Goal: Task Accomplishment & Management: Manage account settings

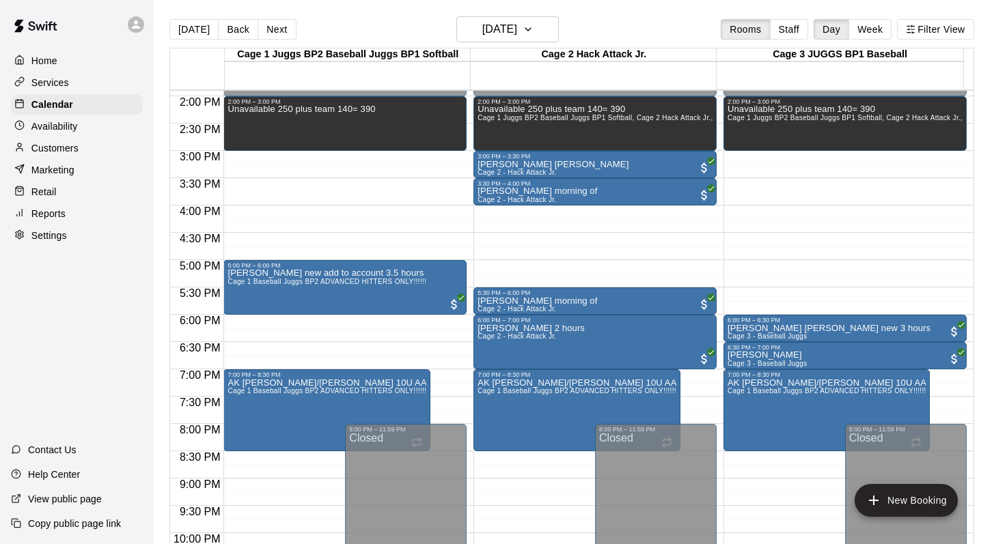
scroll to position [843, 0]
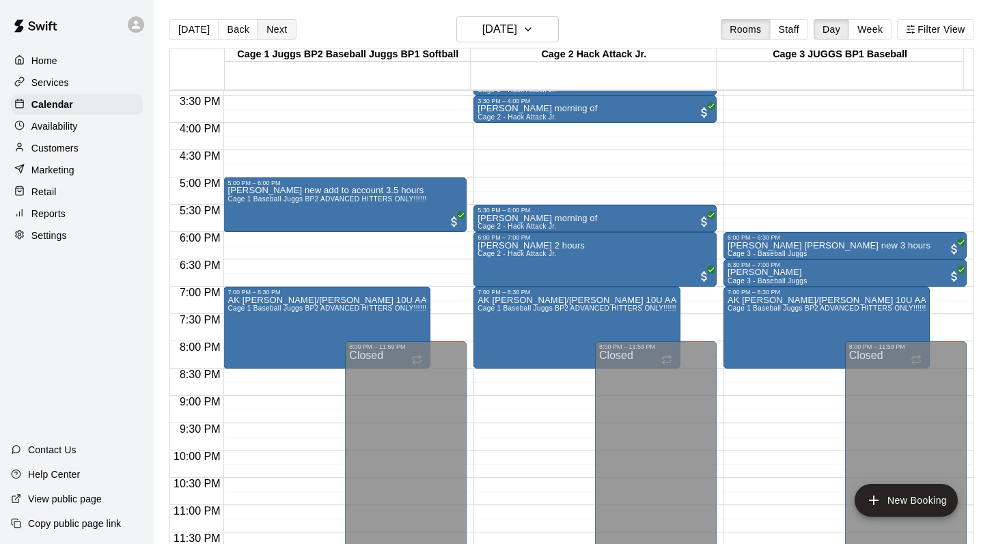
click at [266, 28] on button "Next" at bounding box center [276, 29] width 38 height 20
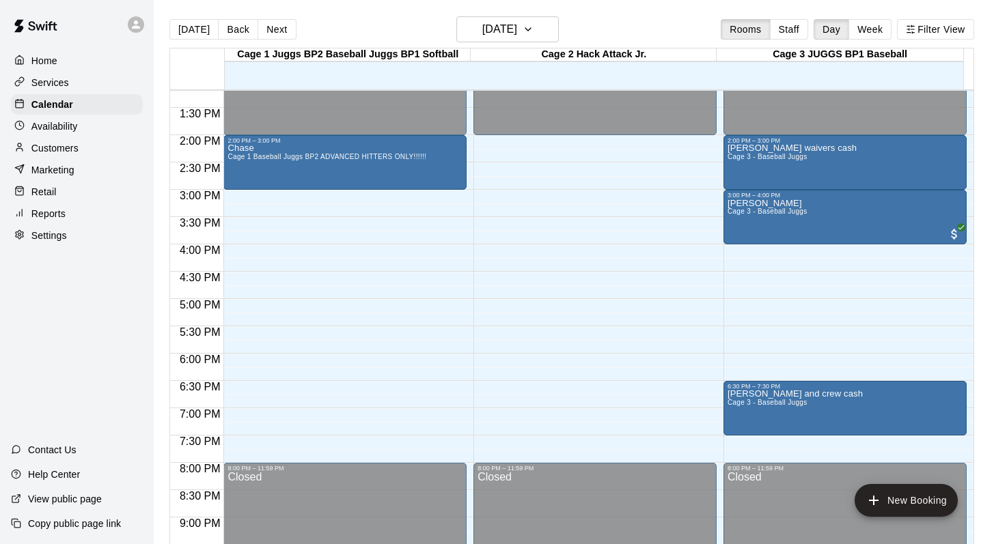
scroll to position [707, 0]
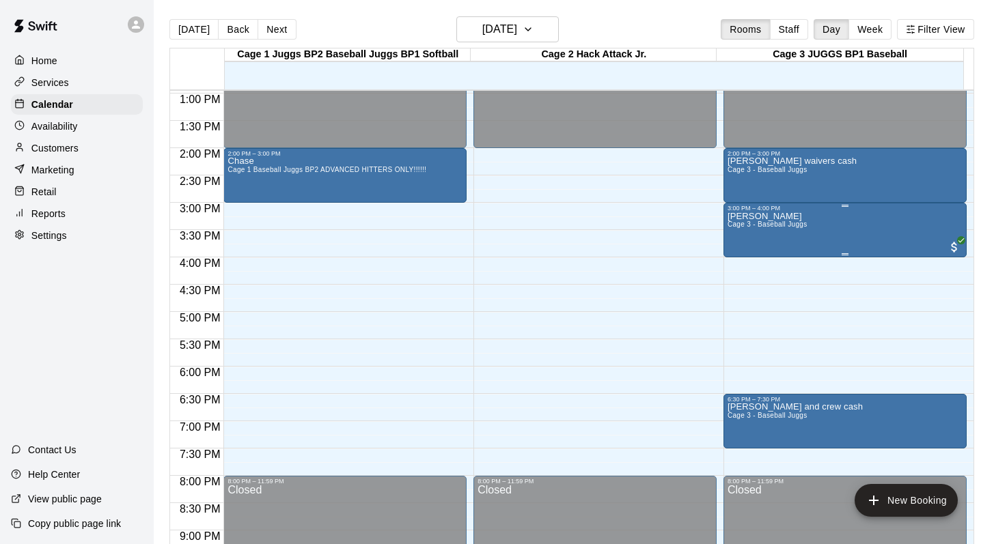
click at [467, 232] on div "[PERSON_NAME] 3 - Baseball Juggs" at bounding box center [767, 484] width 80 height 544
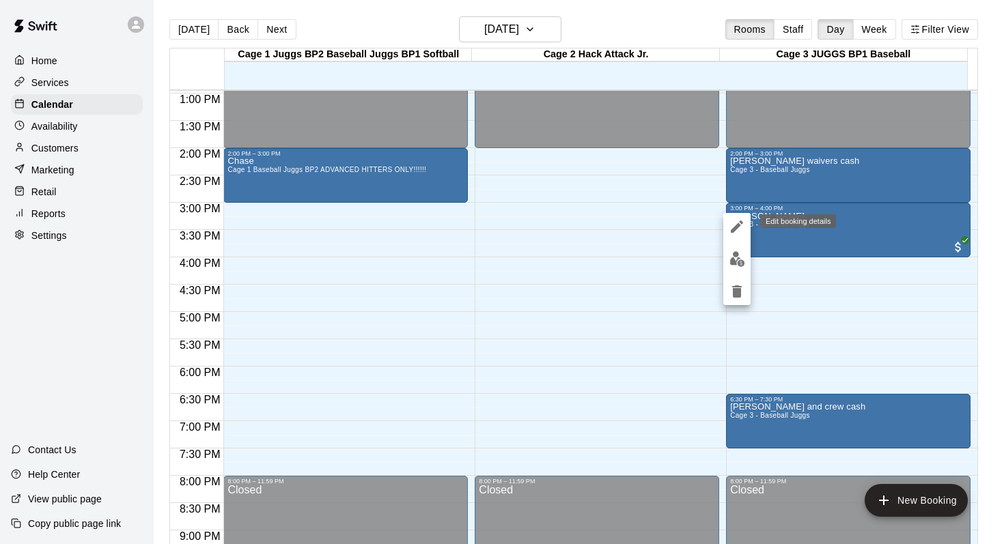
click at [467, 221] on icon "edit" at bounding box center [737, 227] width 16 height 16
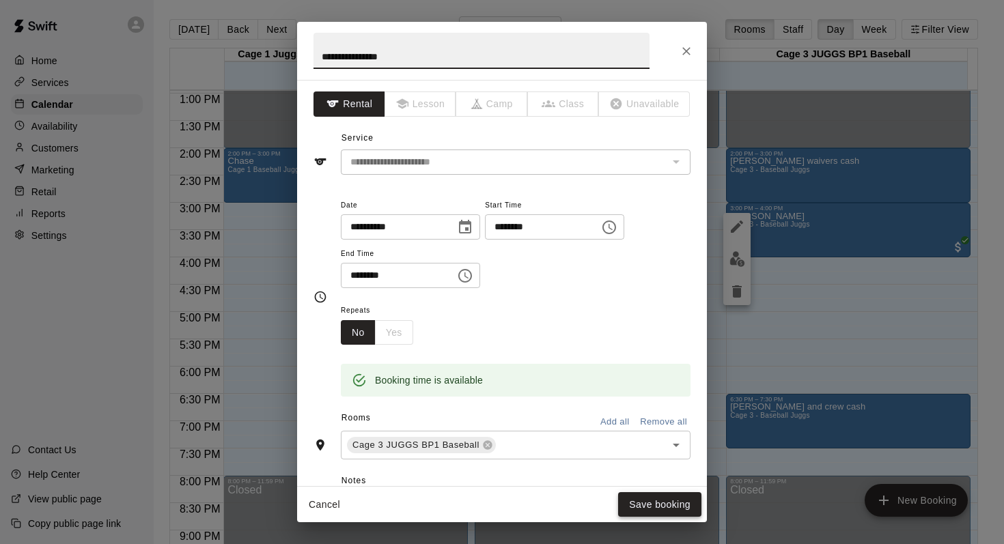
type input "**********"
click at [467, 473] on button "Save booking" at bounding box center [659, 504] width 83 height 25
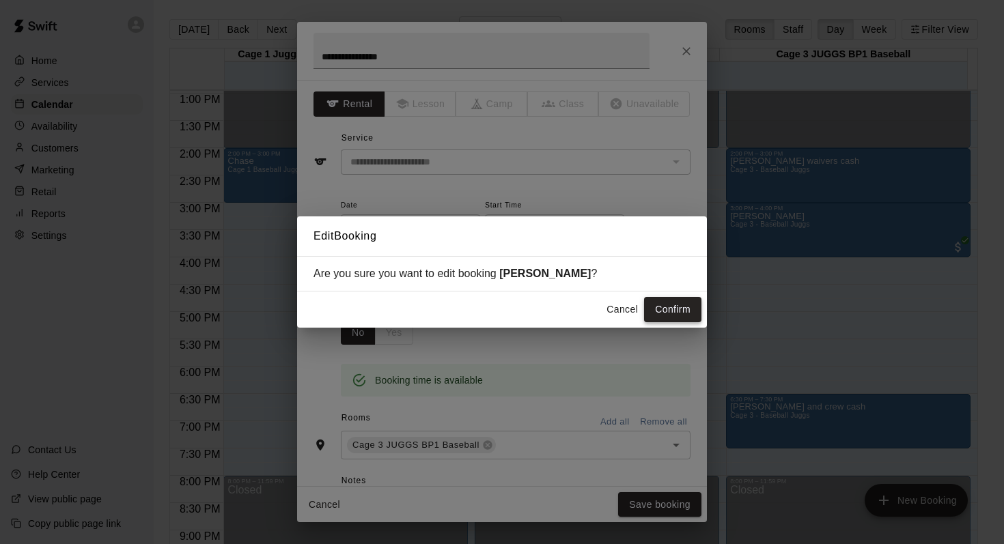
click at [467, 305] on button "Confirm" at bounding box center [672, 309] width 57 height 25
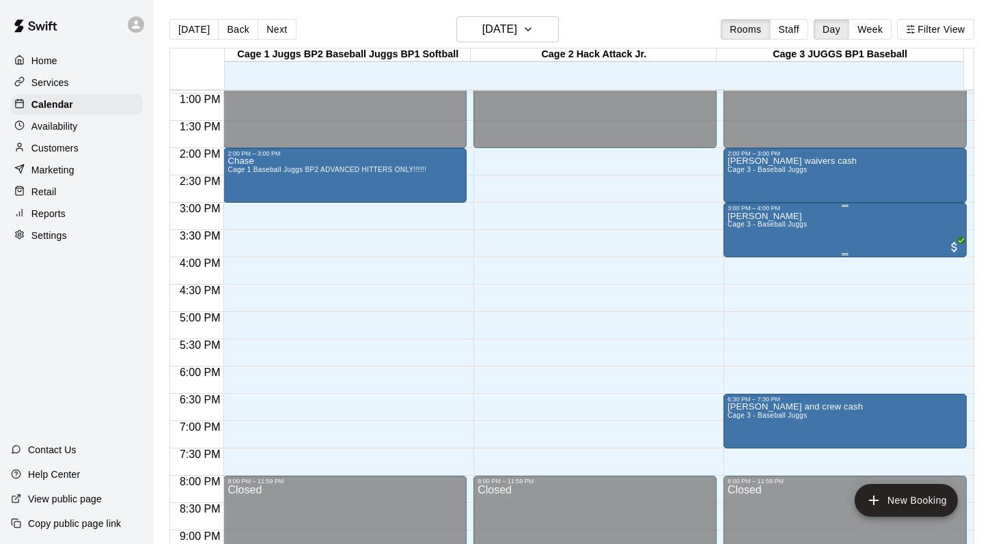
click at [467, 216] on p "[PERSON_NAME]" at bounding box center [767, 216] width 80 height 0
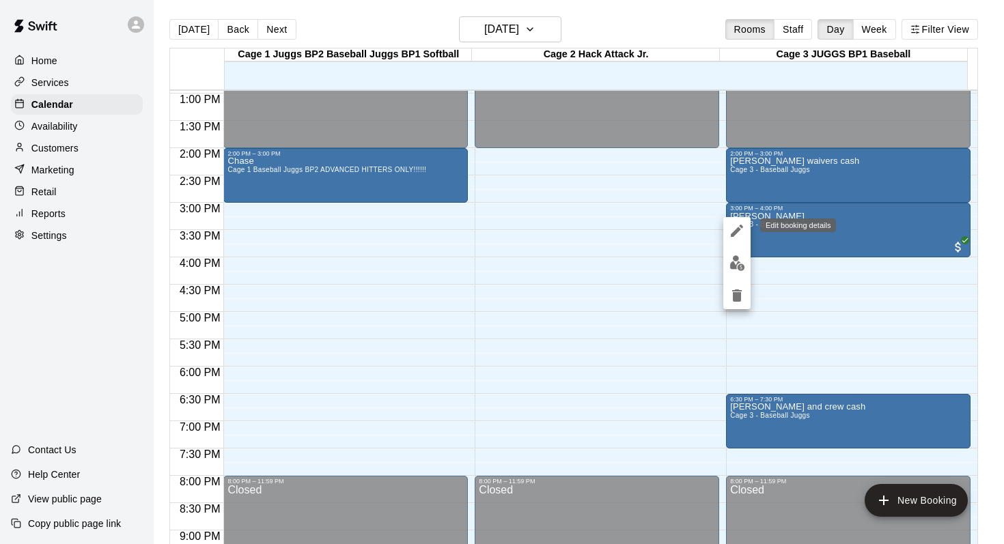
click at [467, 223] on icon "edit" at bounding box center [737, 231] width 16 height 16
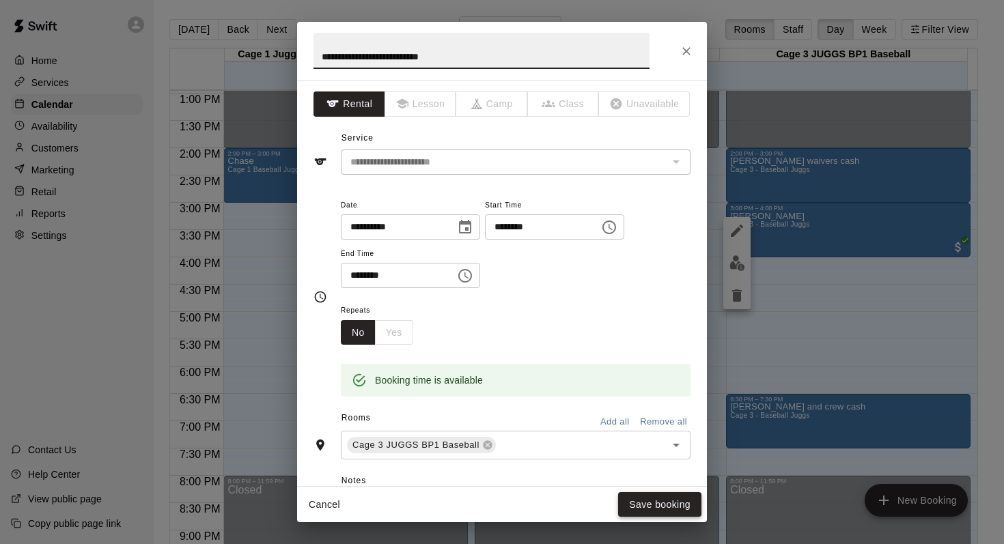
type input "**********"
click at [467, 473] on button "Save booking" at bounding box center [659, 504] width 83 height 25
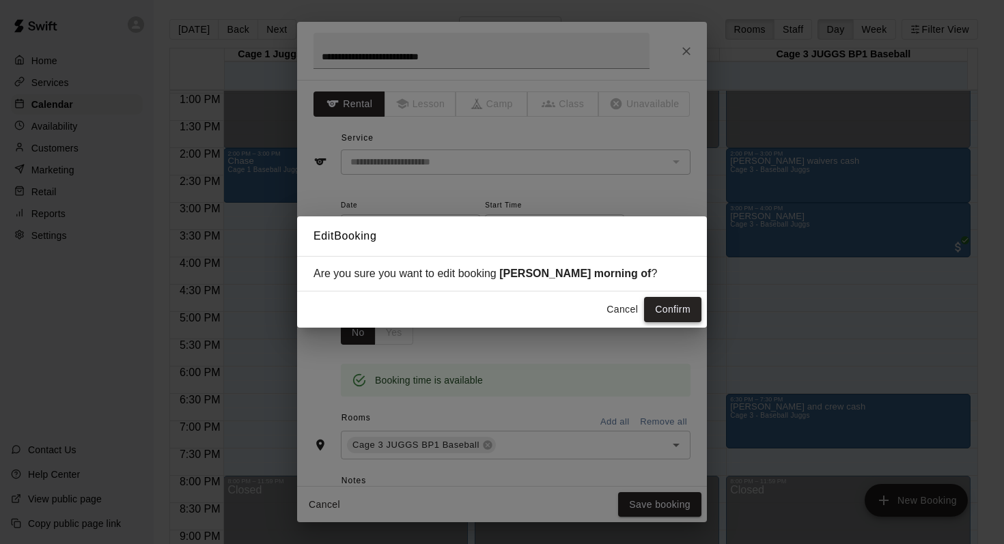
click at [467, 311] on button "Confirm" at bounding box center [672, 309] width 57 height 25
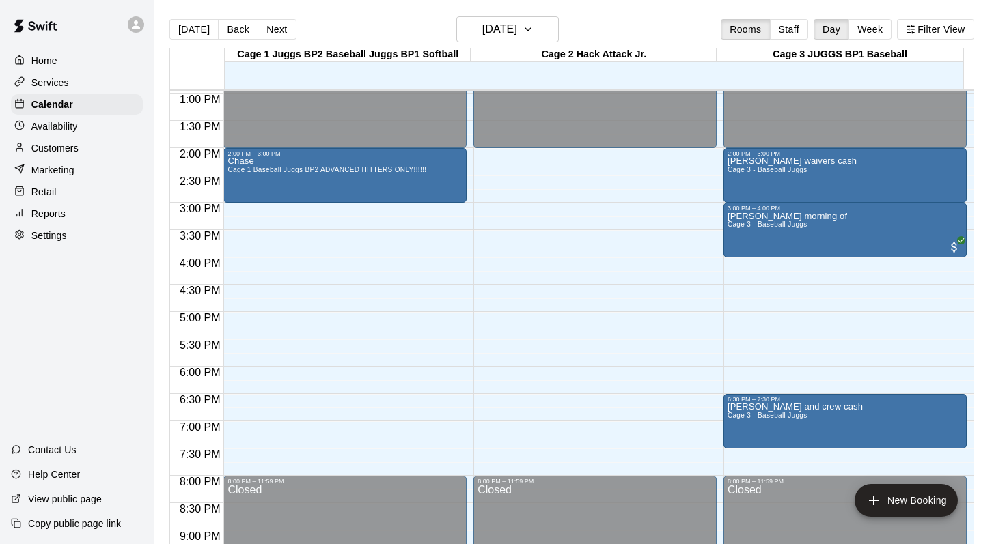
click at [64, 142] on p "Customers" at bounding box center [54, 148] width 47 height 14
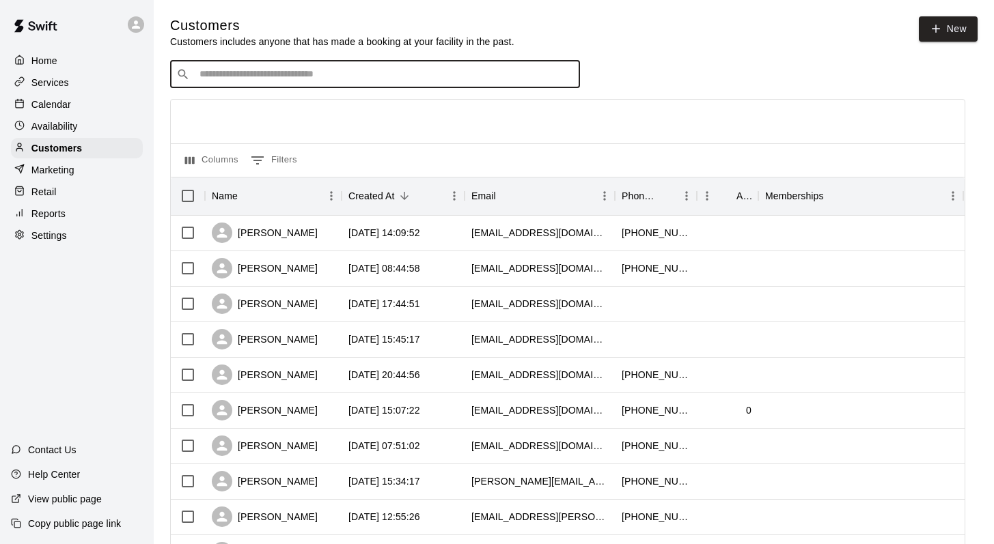
click at [225, 76] on input "Search customers by name or email" at bounding box center [384, 75] width 378 height 14
type input "****"
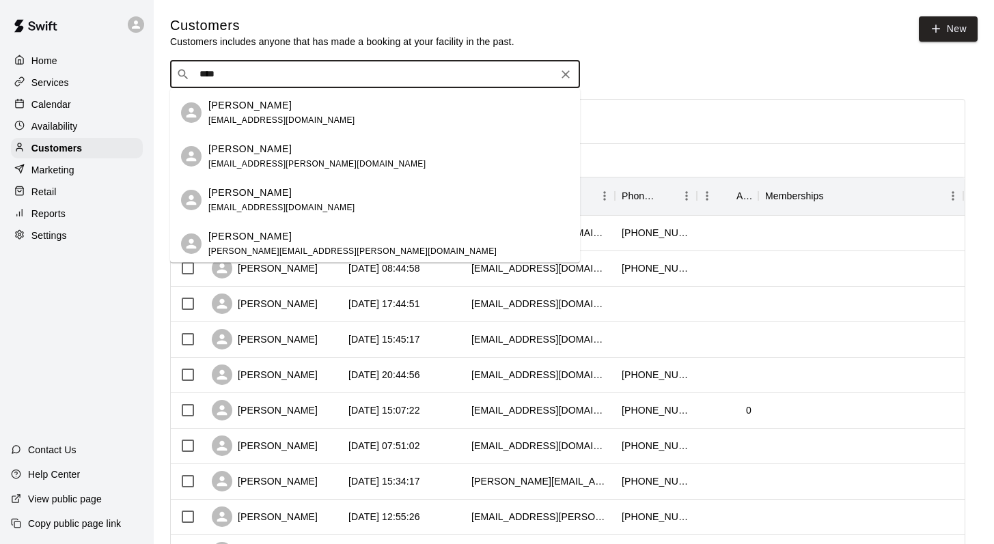
scroll to position [361, 0]
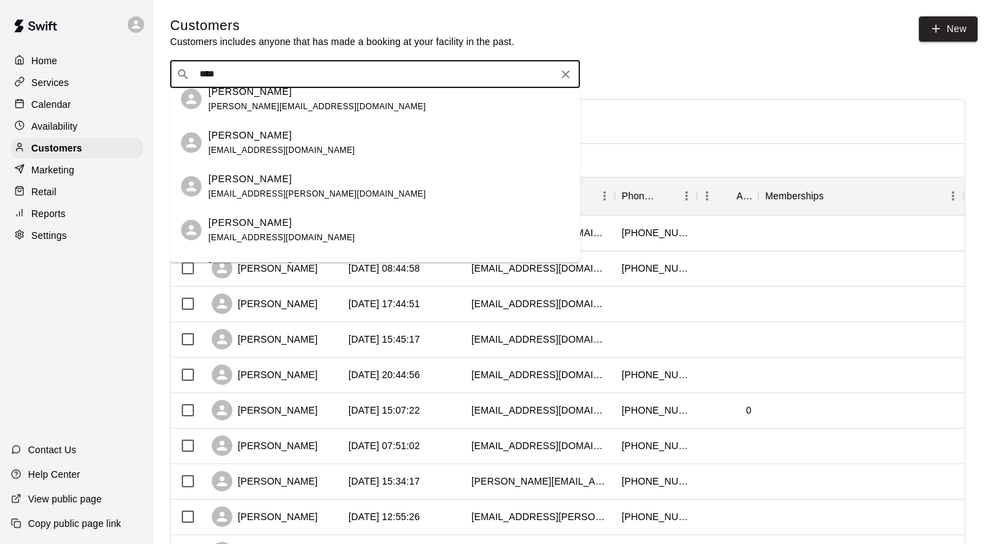
click at [229, 132] on p "[PERSON_NAME]" at bounding box center [249, 135] width 83 height 14
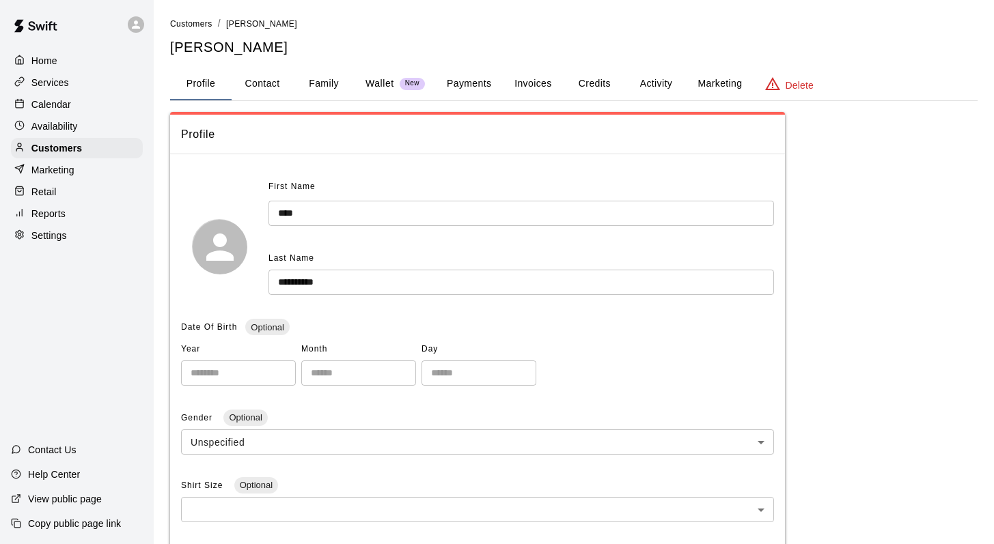
click at [324, 83] on button "Family" at bounding box center [323, 84] width 61 height 33
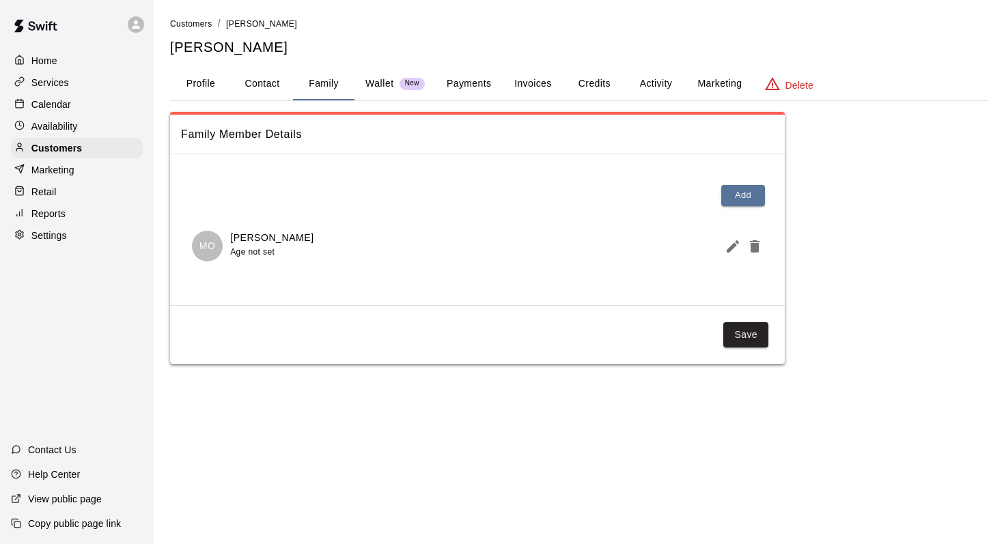
click at [467, 87] on button "Activity" at bounding box center [655, 84] width 61 height 33
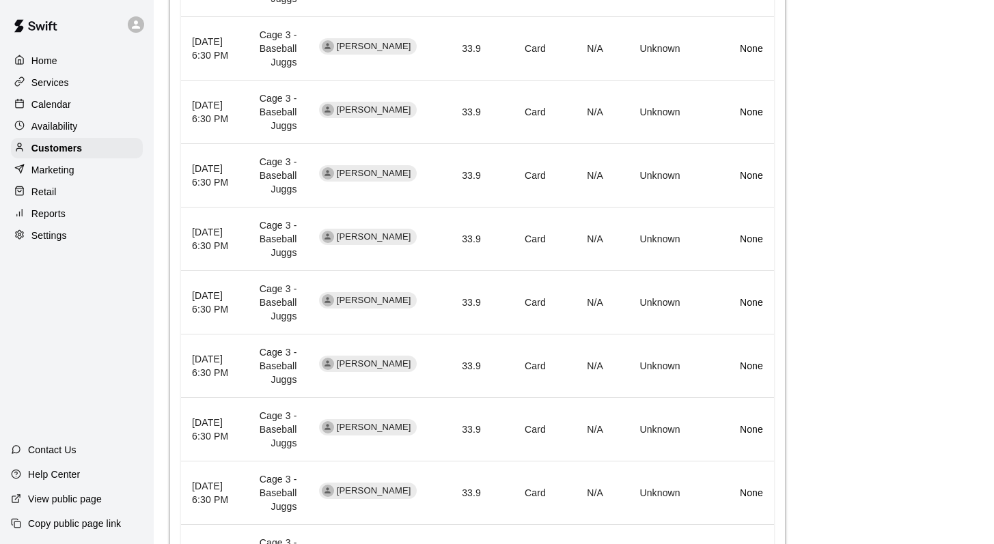
scroll to position [565, 0]
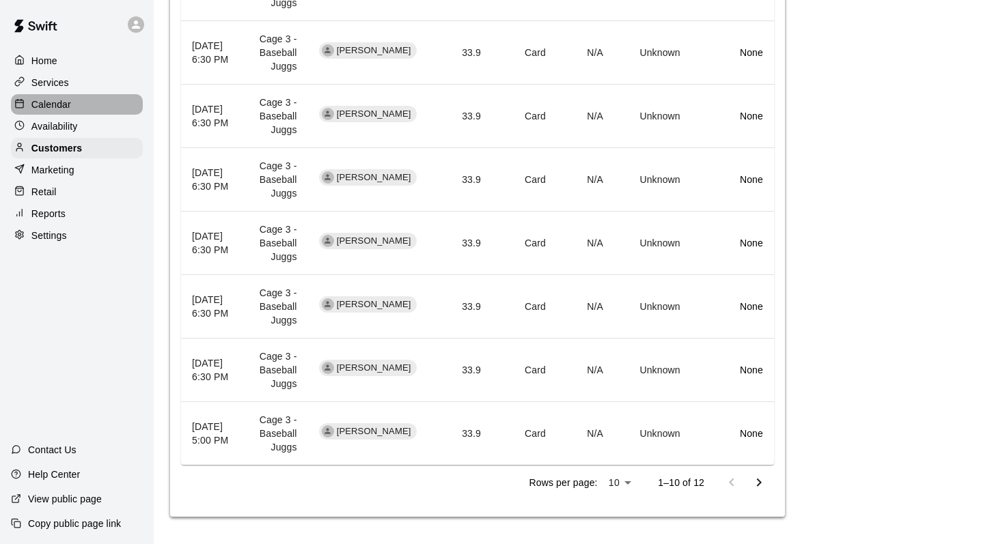
click at [60, 100] on p "Calendar" at bounding box center [51, 105] width 40 height 14
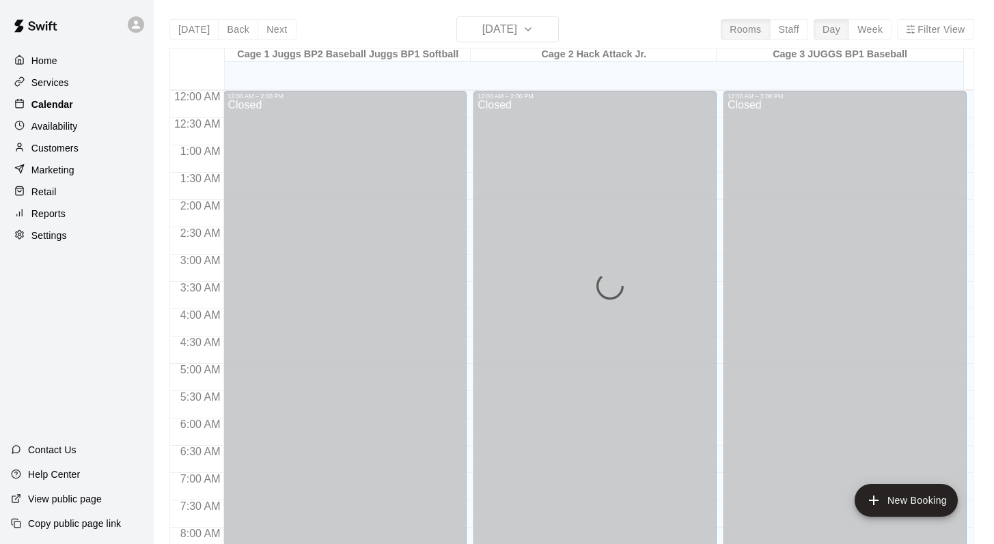
scroll to position [536, 0]
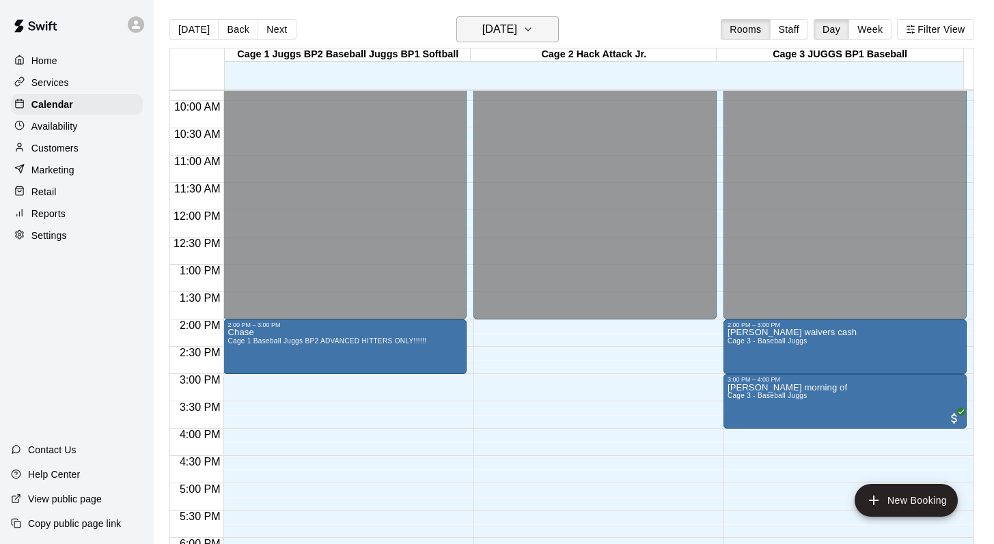
click at [467, 23] on icon "button" at bounding box center [527, 29] width 11 height 16
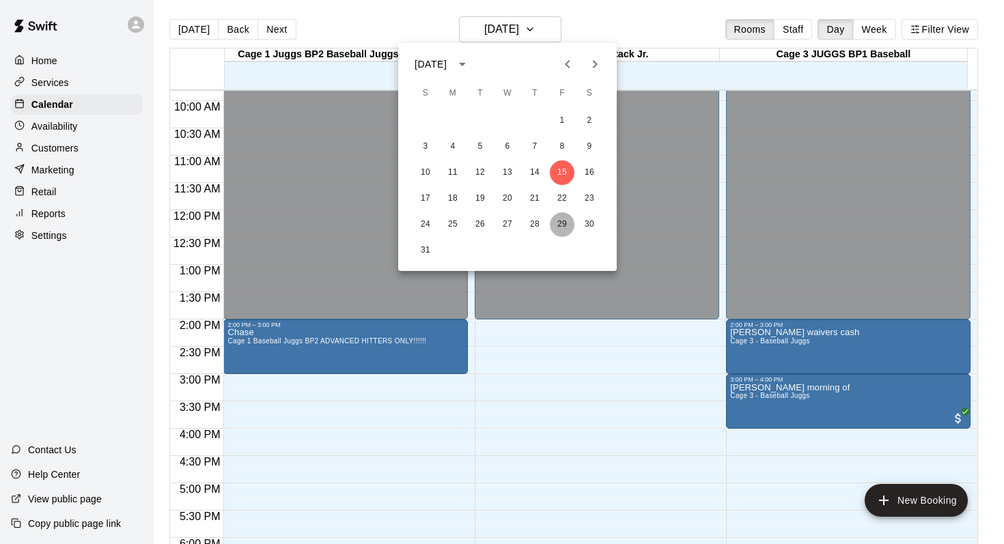
click at [467, 219] on button "29" at bounding box center [562, 224] width 25 height 25
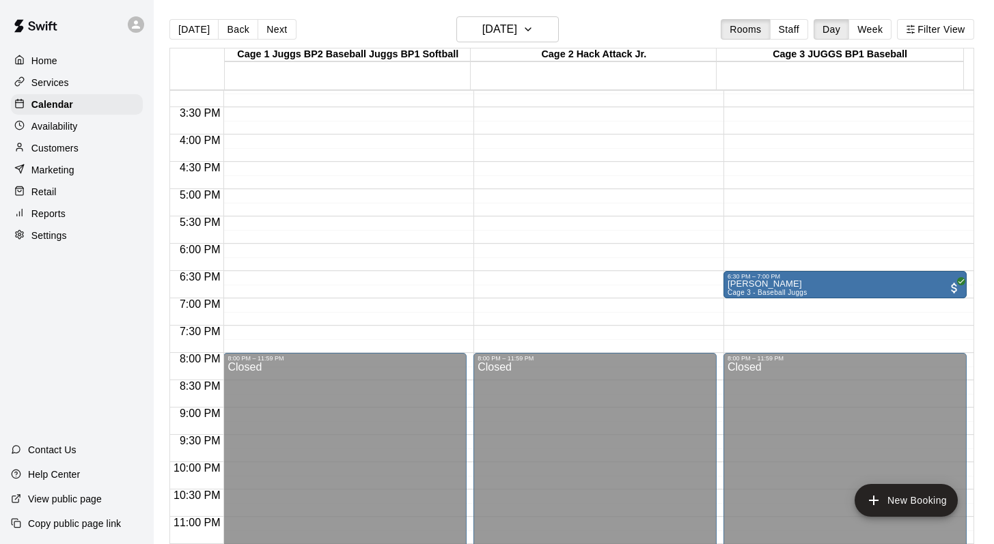
scroll to position [843, 0]
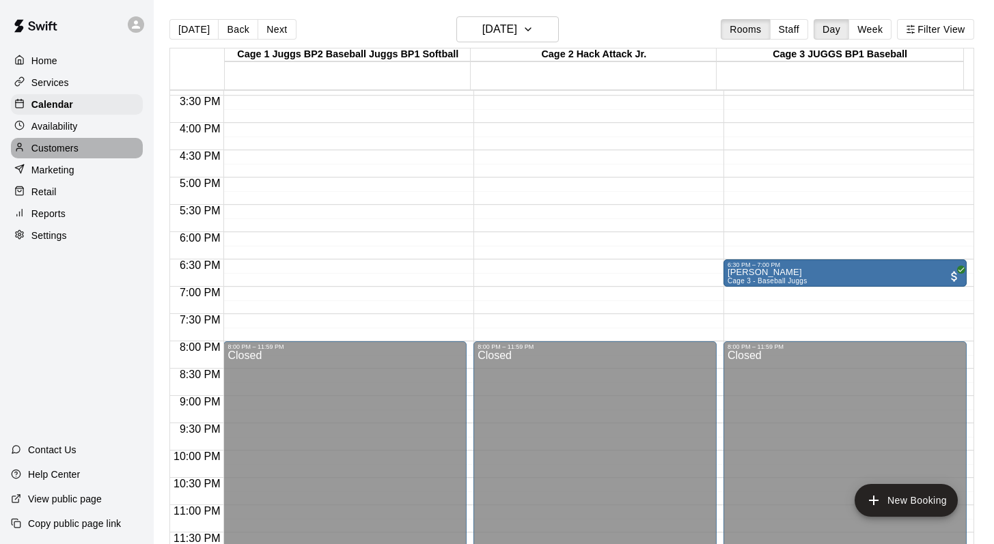
click at [53, 148] on p "Customers" at bounding box center [54, 148] width 47 height 14
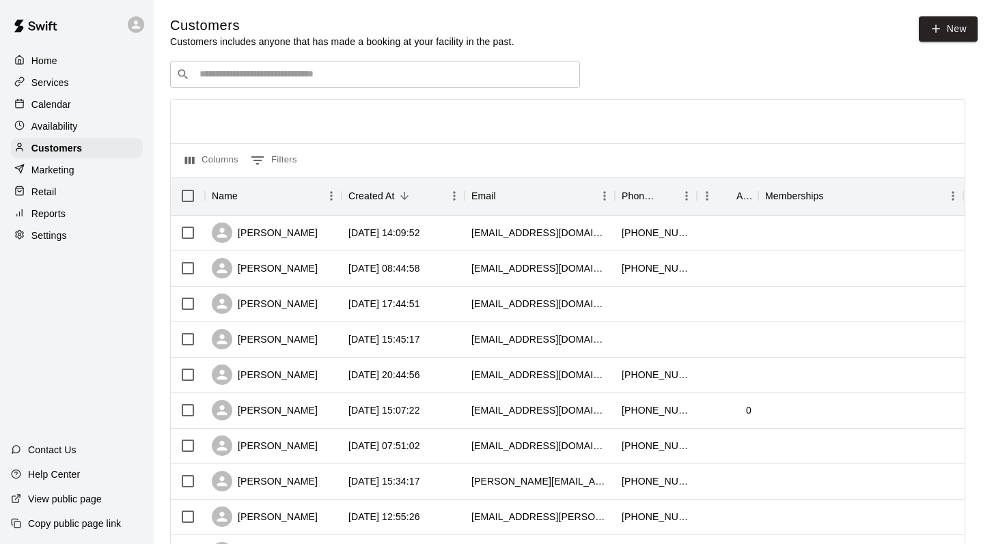
click at [213, 79] on input "Search customers by name or email" at bounding box center [384, 75] width 378 height 14
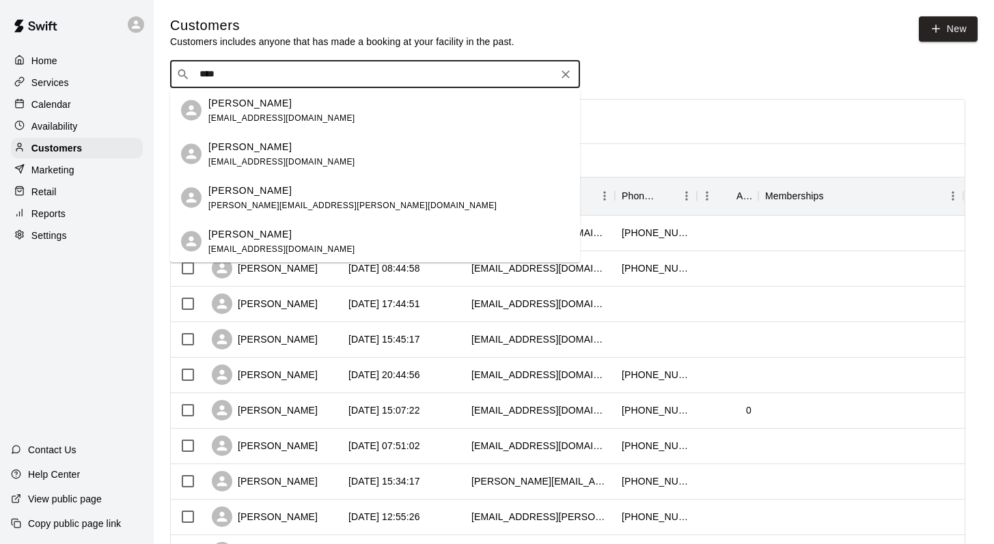
type input "****"
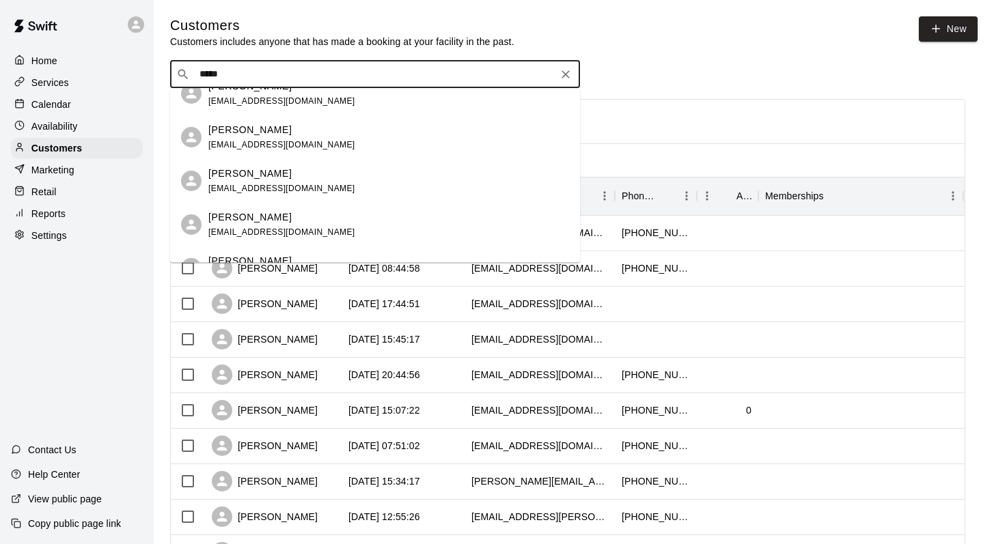
scroll to position [238, 0]
click at [247, 89] on p "[PERSON_NAME]" at bounding box center [249, 83] width 83 height 14
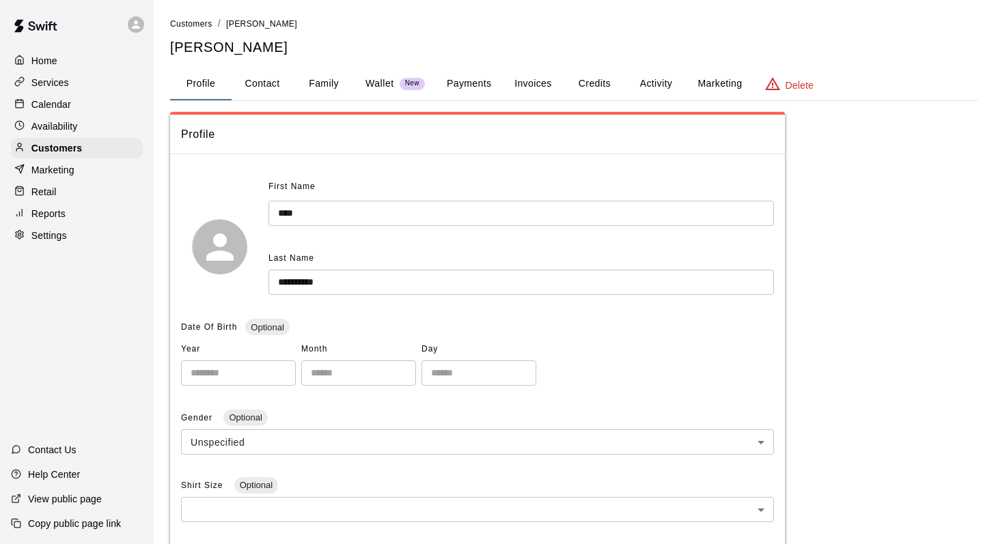
click at [266, 73] on button "Contact" at bounding box center [262, 84] width 61 height 33
select select "**"
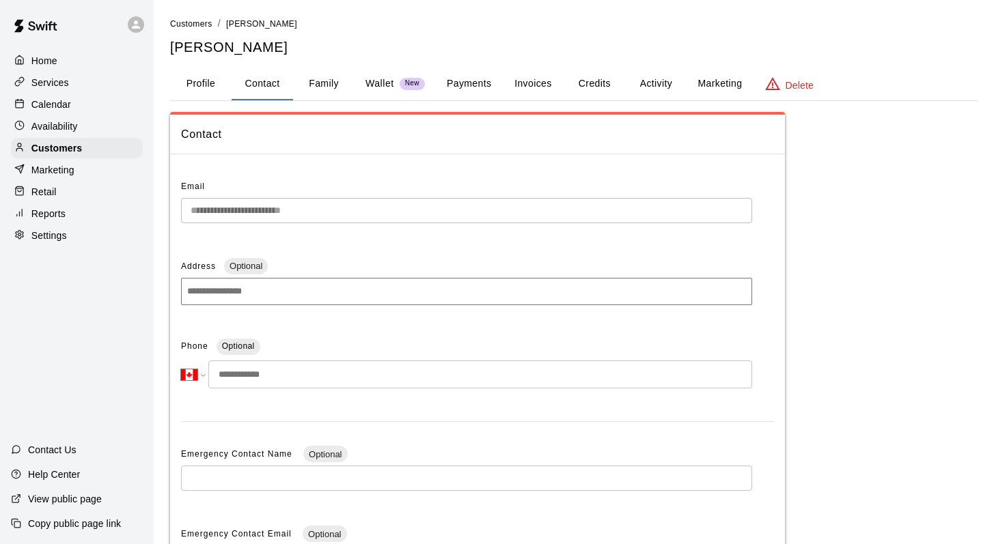
click at [44, 98] on p "Calendar" at bounding box center [51, 105] width 40 height 14
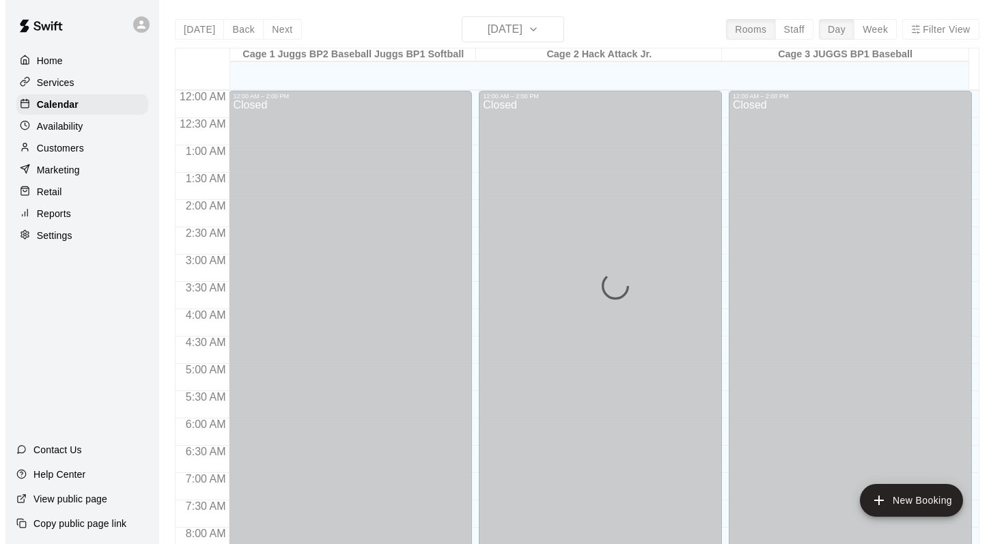
scroll to position [538, 0]
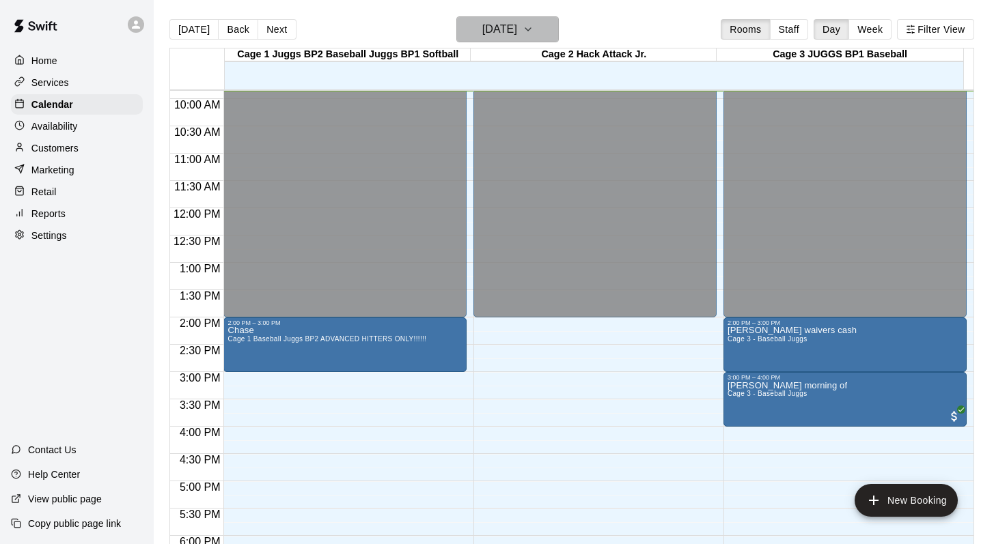
click at [467, 29] on icon "button" at bounding box center [527, 29] width 11 height 16
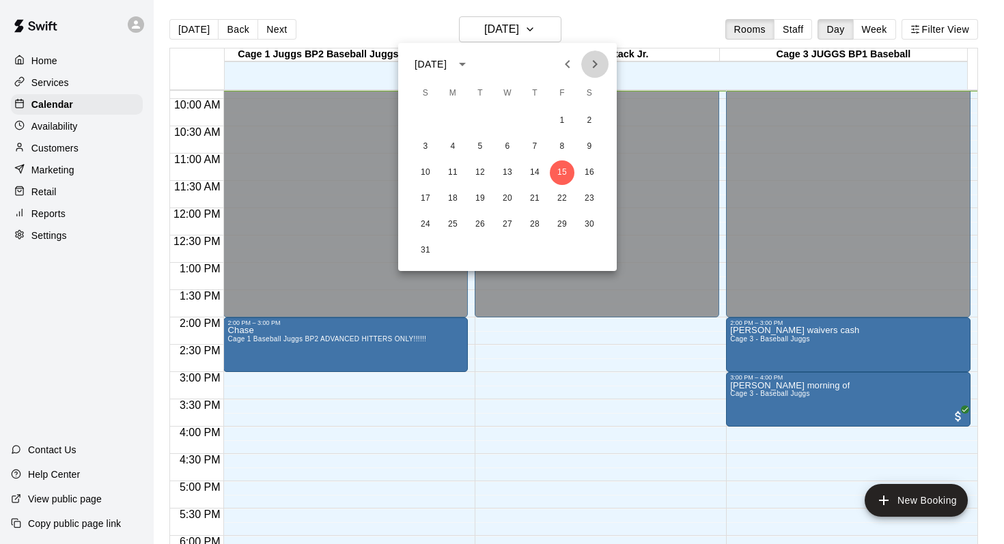
click at [467, 69] on icon "Next month" at bounding box center [595, 64] width 16 height 16
click at [467, 67] on icon "Previous month" at bounding box center [567, 64] width 16 height 16
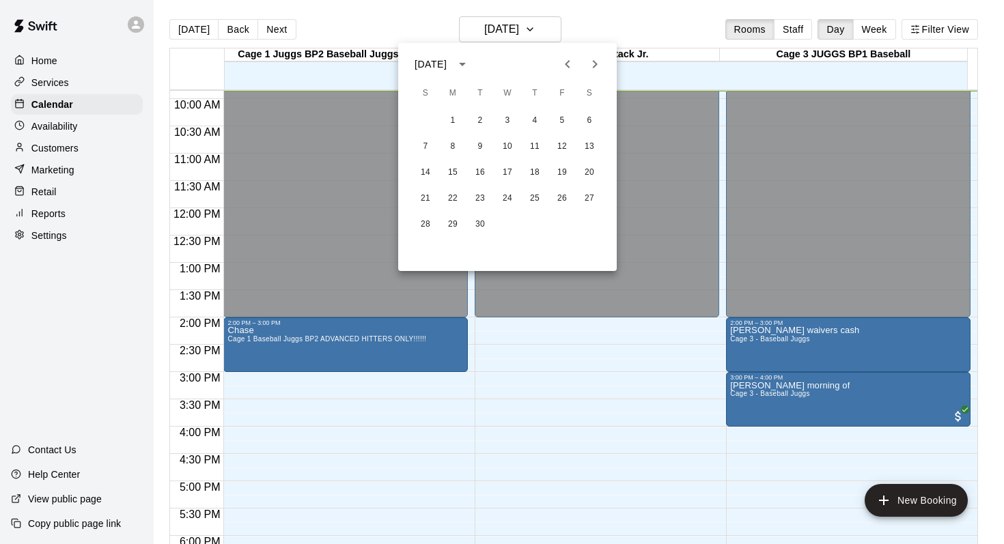
click at [467, 31] on div at bounding box center [502, 272] width 1004 height 544
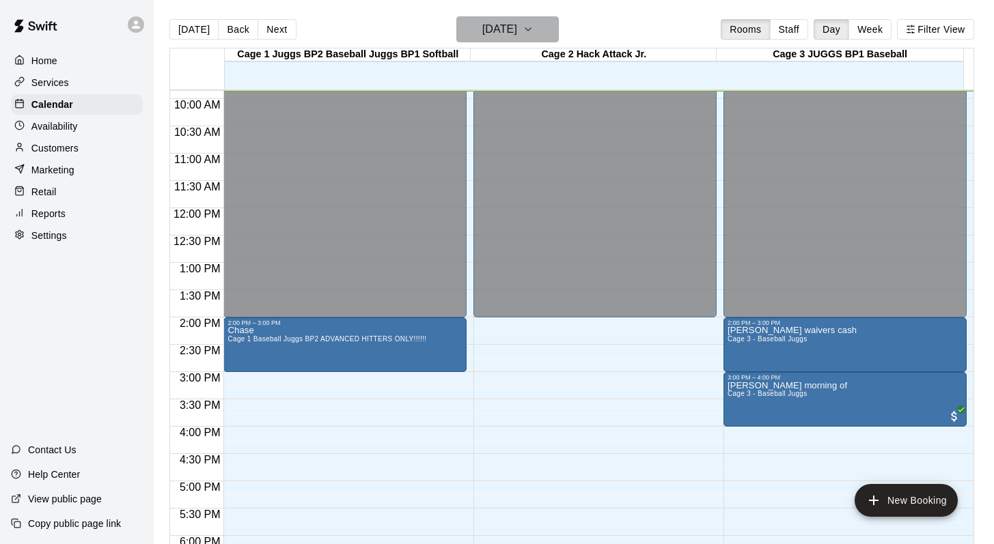
click at [467, 31] on icon "button" at bounding box center [527, 29] width 11 height 16
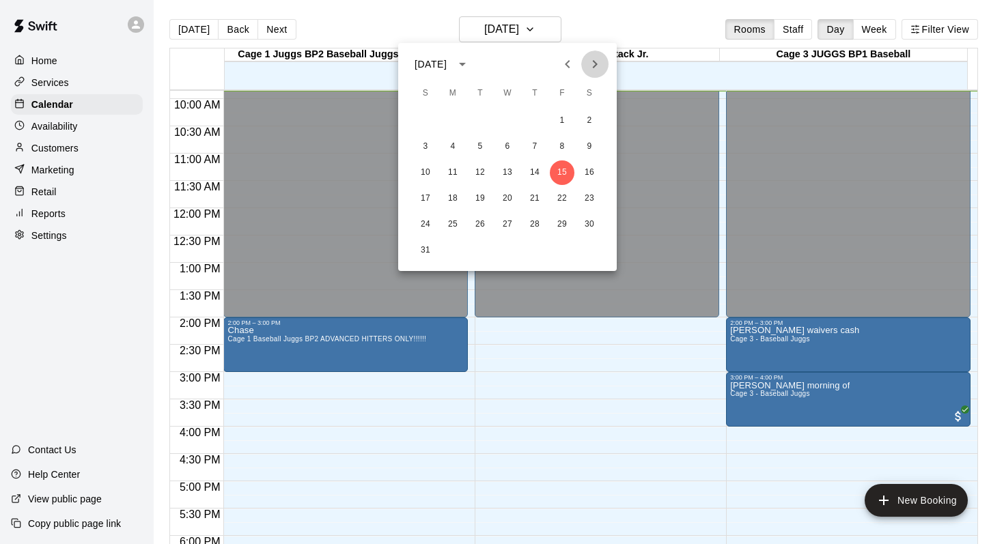
click at [467, 63] on icon "Next month" at bounding box center [595, 64] width 16 height 16
click at [467, 66] on icon "calendar view is open, switch to year view" at bounding box center [462, 64] width 16 height 16
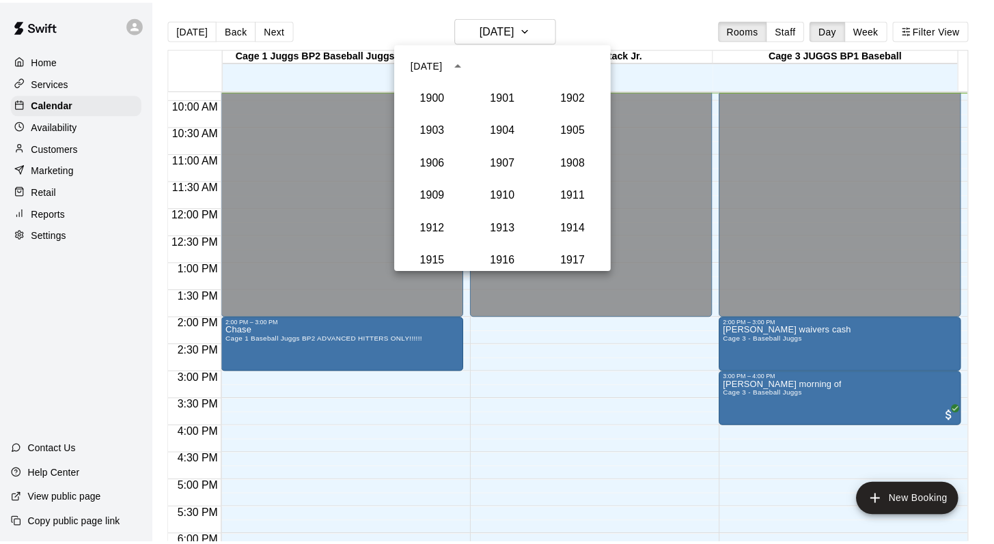
scroll to position [1265, 0]
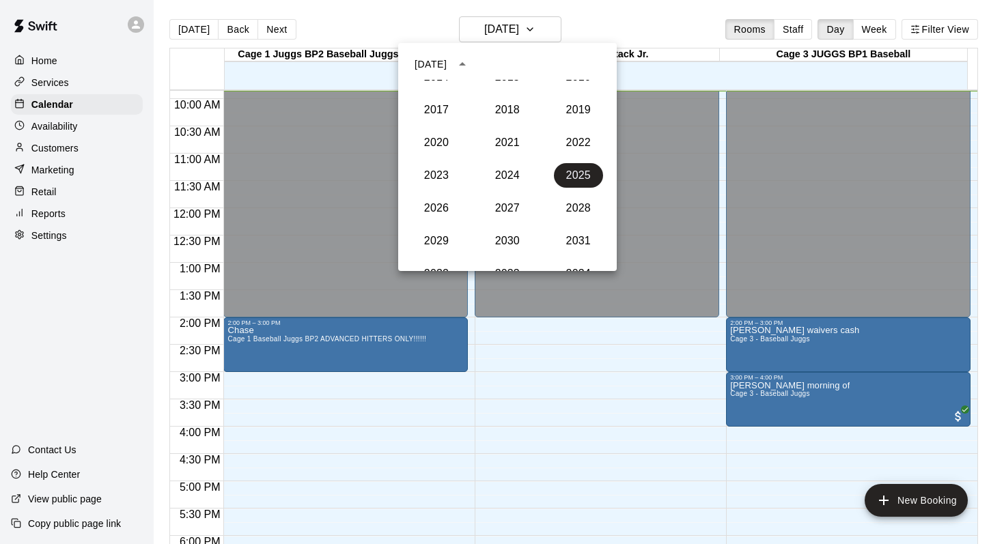
click at [467, 27] on div at bounding box center [502, 272] width 1004 height 544
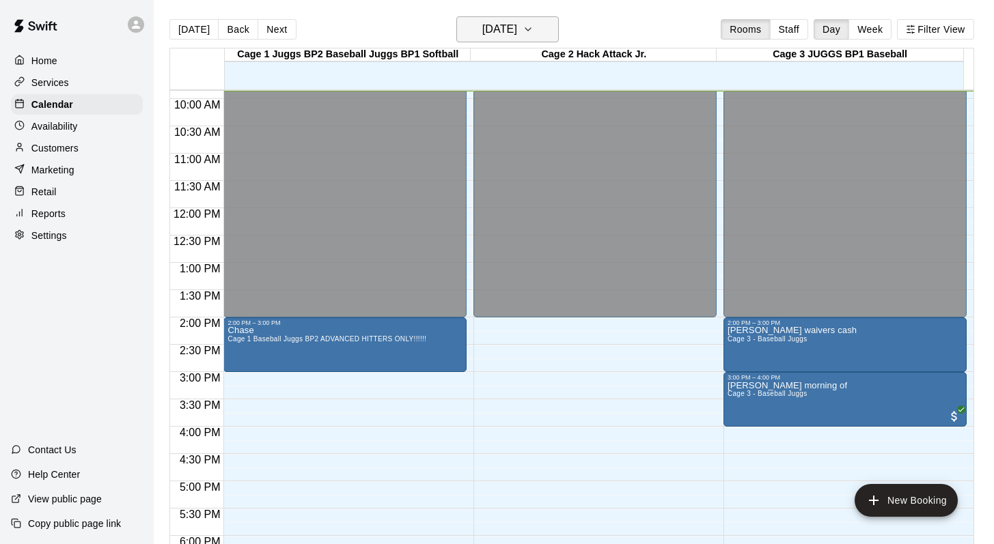
click at [467, 30] on button "[DATE]" at bounding box center [507, 29] width 102 height 26
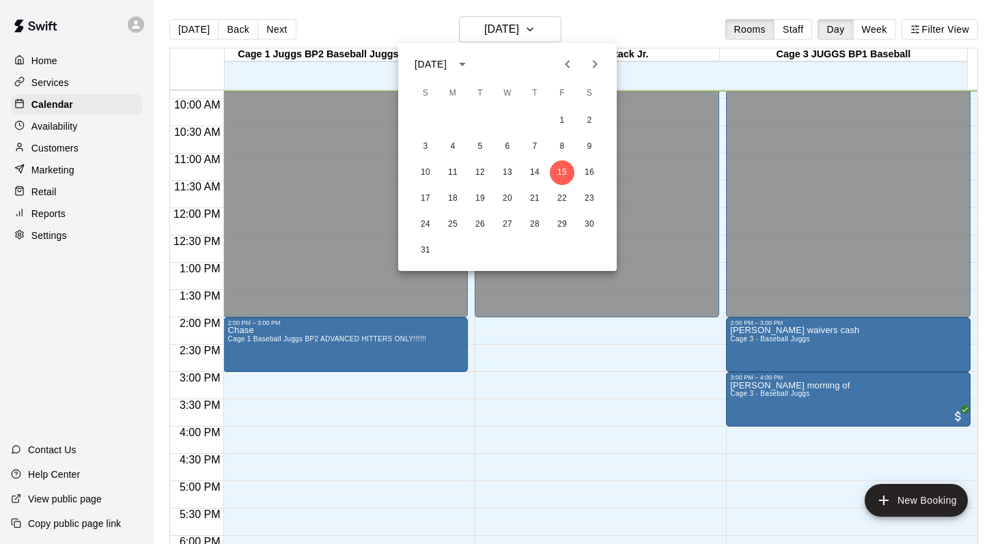
click at [467, 63] on icon "Next month" at bounding box center [595, 64] width 5 height 8
click at [467, 169] on button "15" at bounding box center [507, 172] width 25 height 25
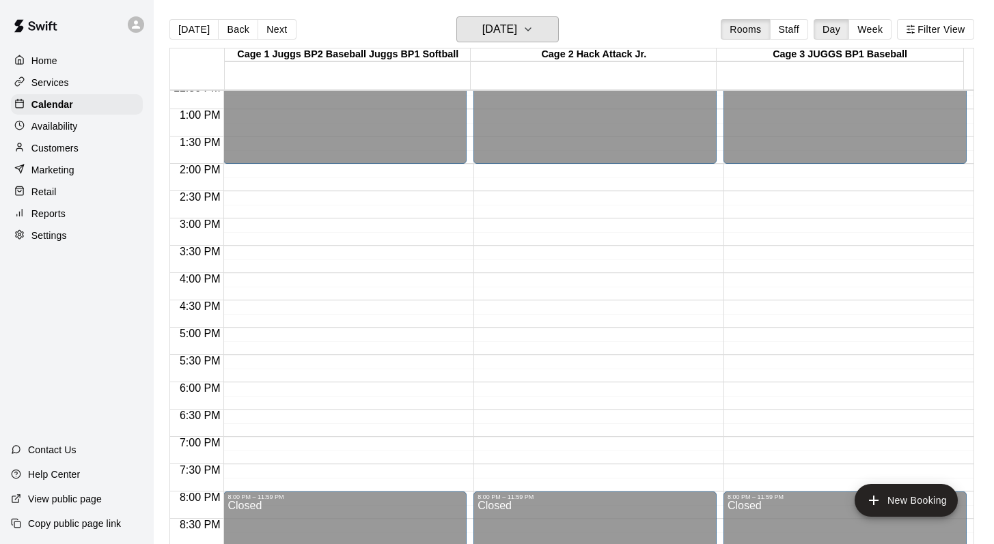
scroll to position [694, 0]
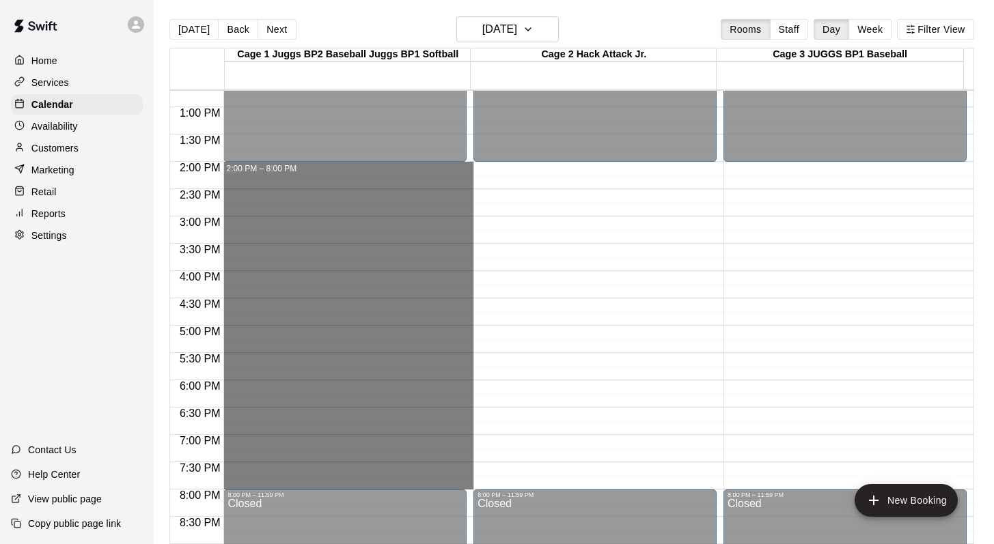
drag, startPoint x: 331, startPoint y: 171, endPoint x: 337, endPoint y: 482, distance: 311.5
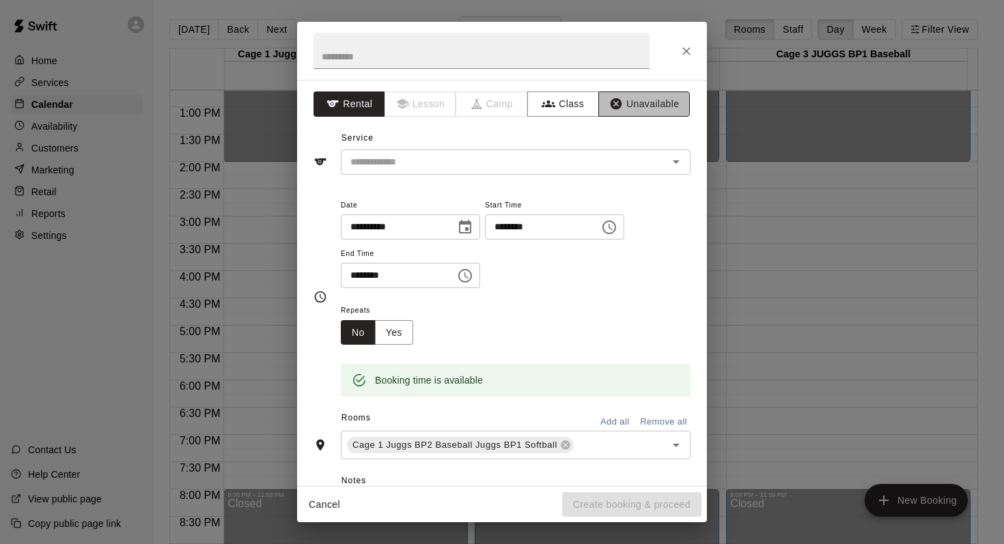
click at [467, 106] on button "Unavailable" at bounding box center [644, 104] width 92 height 25
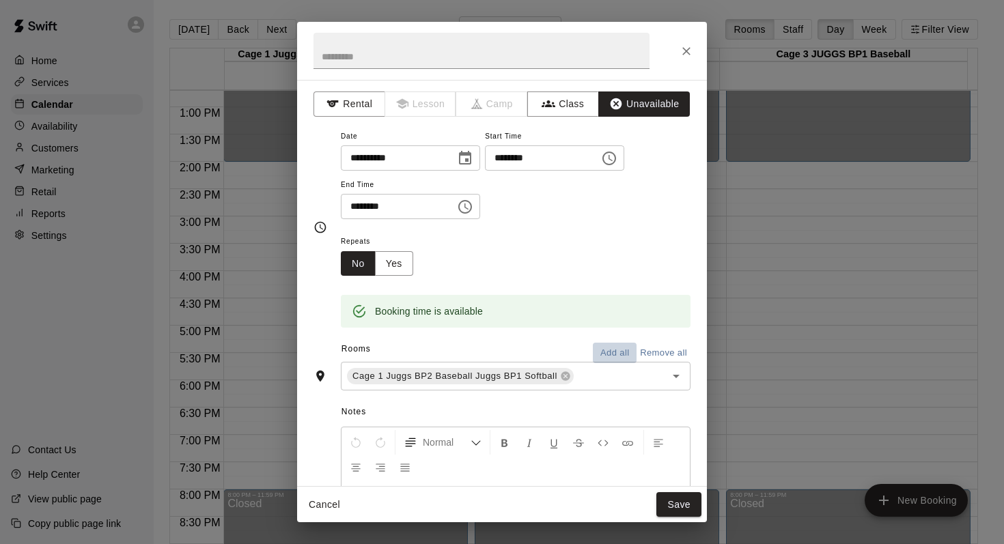
click at [467, 344] on button "Add all" at bounding box center [615, 353] width 44 height 21
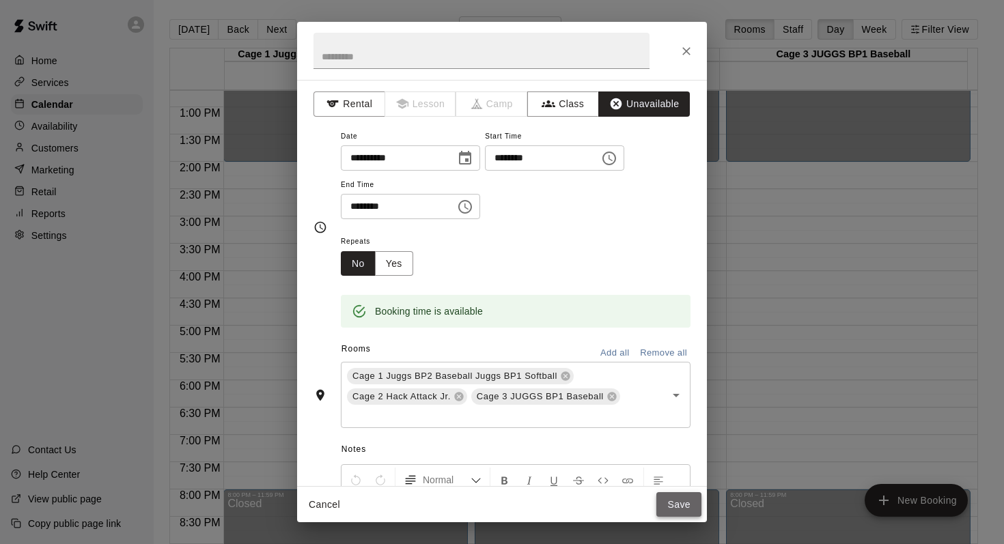
click at [467, 473] on button "Save" at bounding box center [678, 504] width 45 height 25
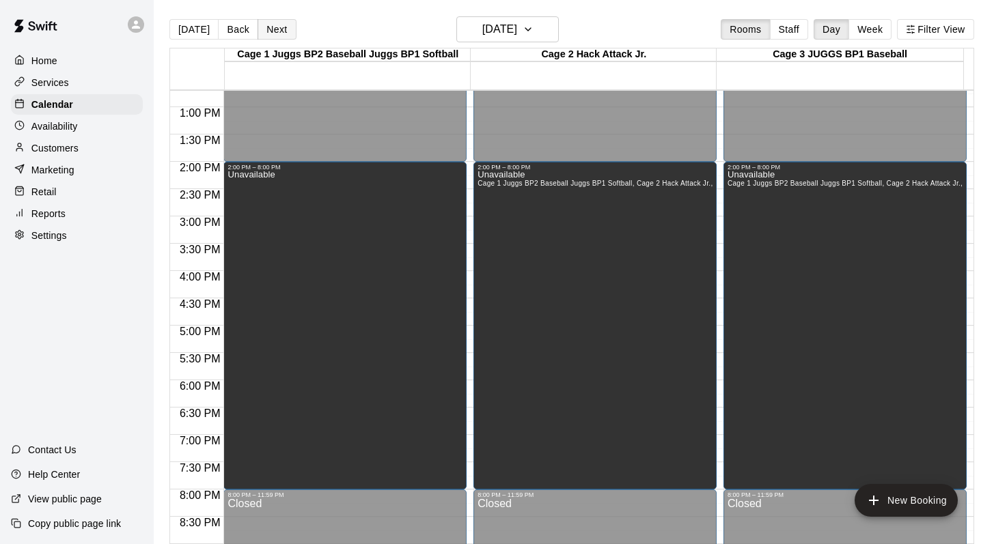
click at [275, 25] on button "Next" at bounding box center [276, 29] width 38 height 20
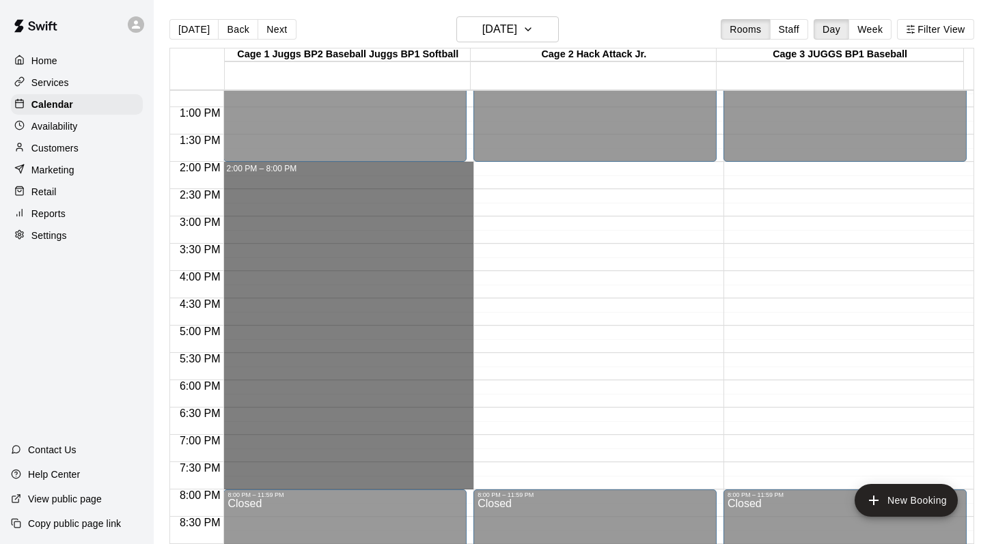
drag, startPoint x: 346, startPoint y: 165, endPoint x: 368, endPoint y: 482, distance: 318.3
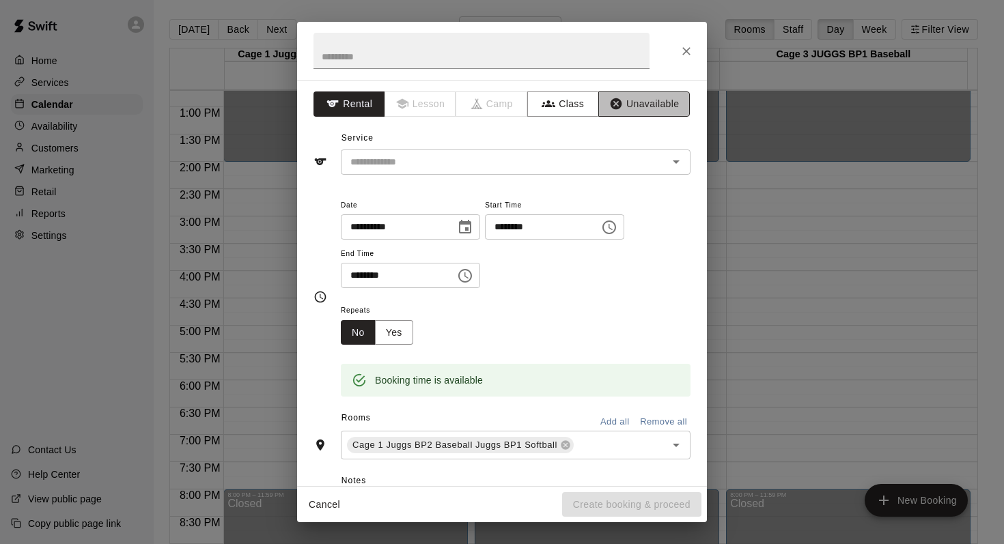
click at [467, 108] on button "Unavailable" at bounding box center [644, 104] width 92 height 25
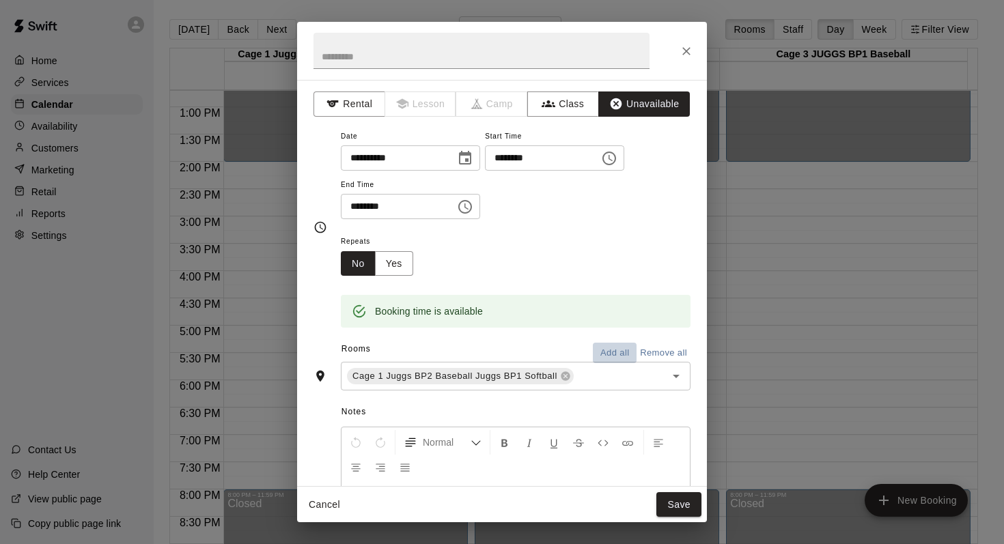
click at [467, 346] on button "Add all" at bounding box center [615, 353] width 44 height 21
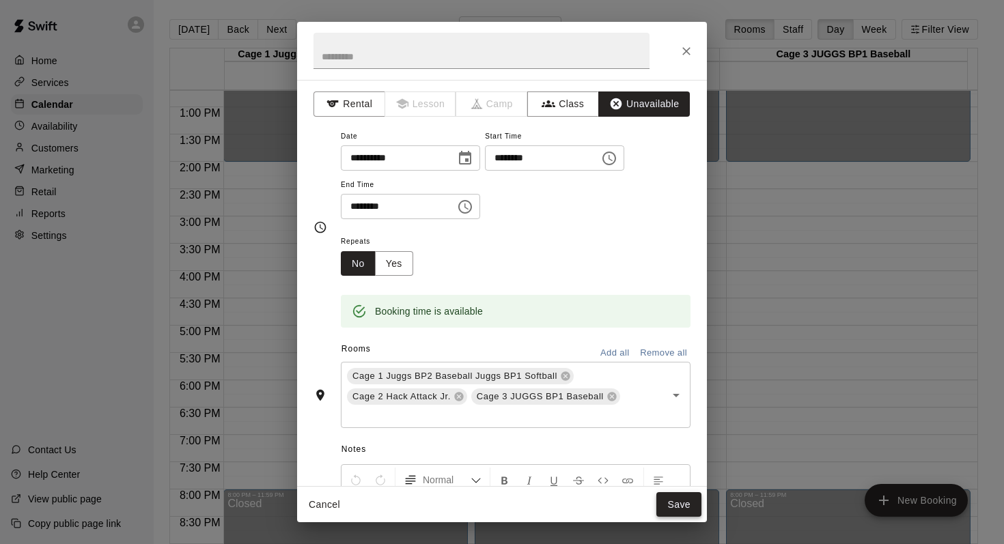
click at [467, 473] on button "Save" at bounding box center [678, 504] width 45 height 25
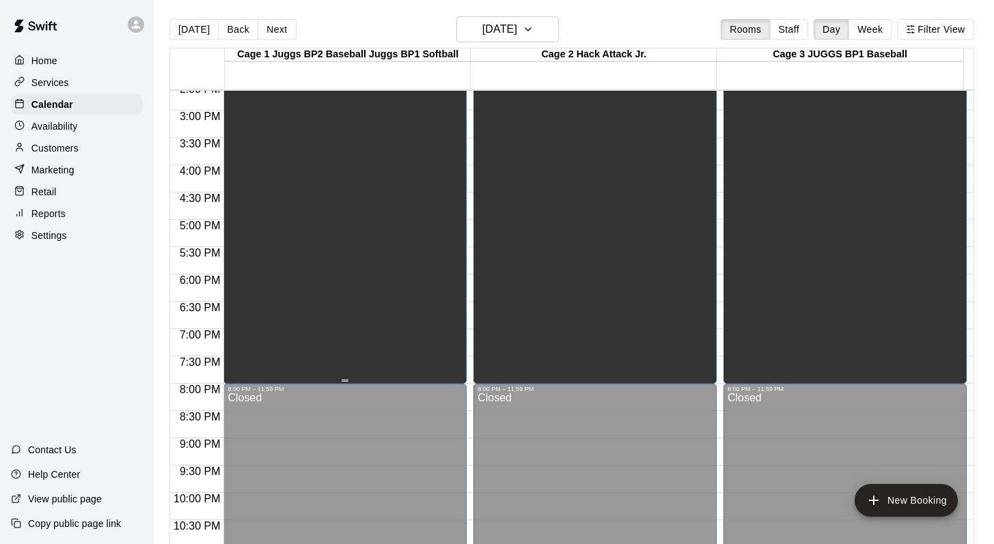
scroll to position [843, 0]
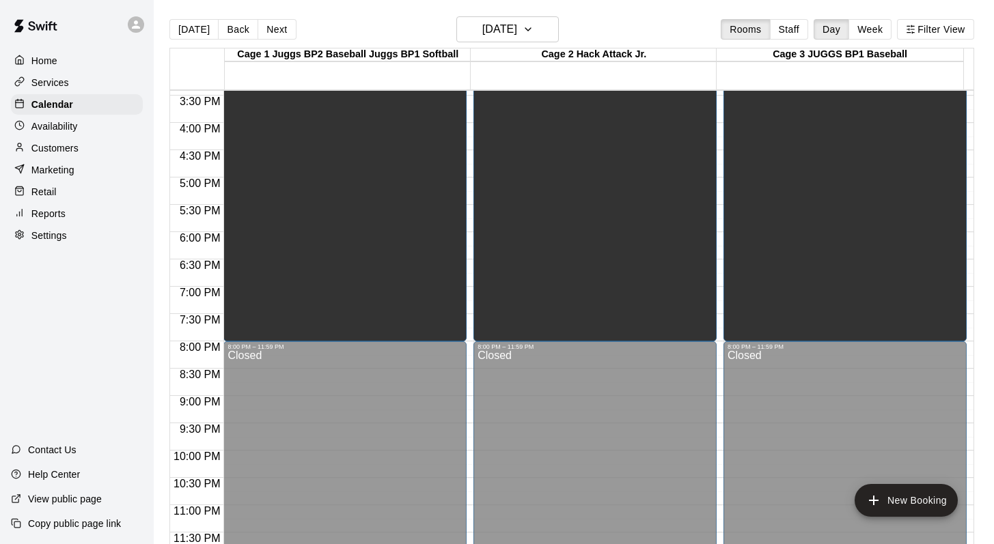
click at [44, 145] on p "Customers" at bounding box center [54, 148] width 47 height 14
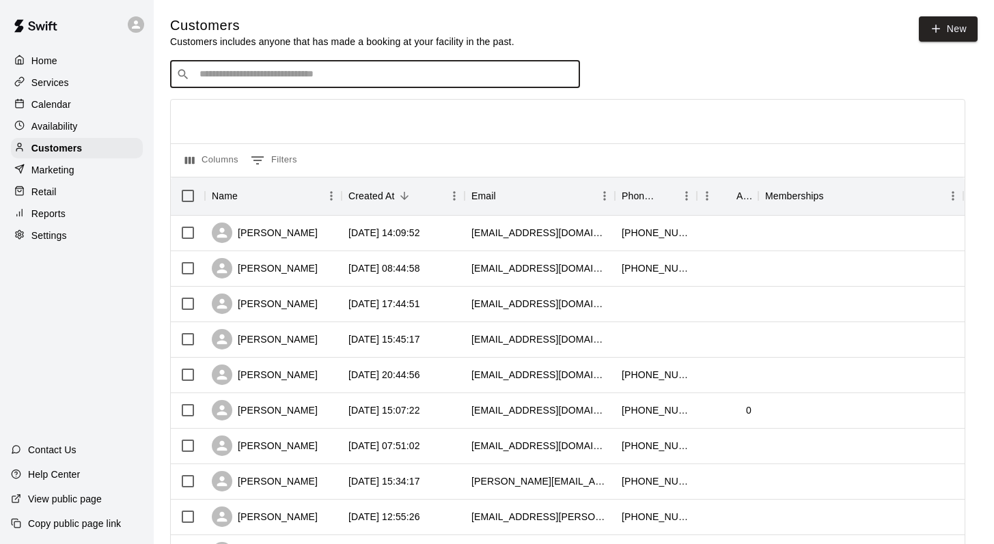
click at [211, 76] on input "Search customers by name or email" at bounding box center [384, 75] width 378 height 14
type input "****"
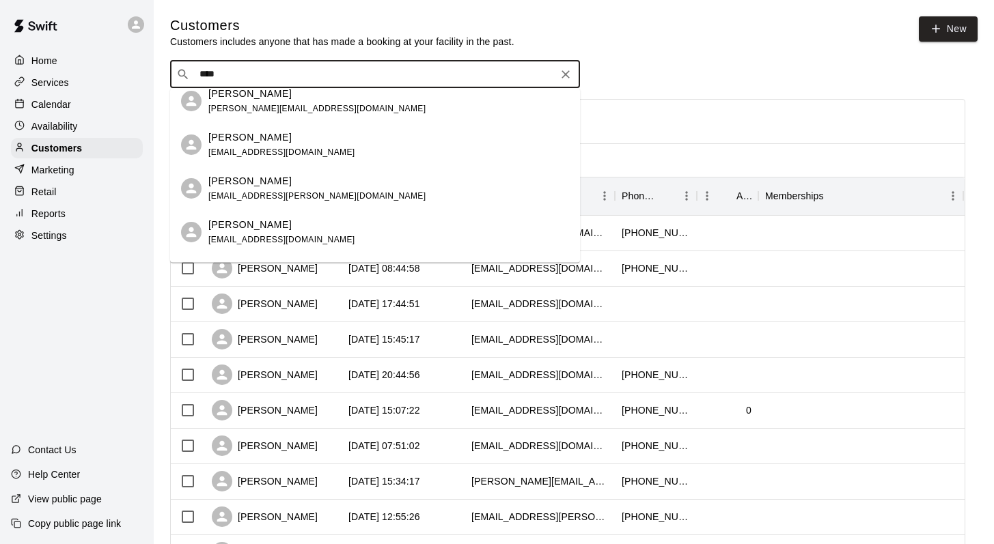
scroll to position [353, 0]
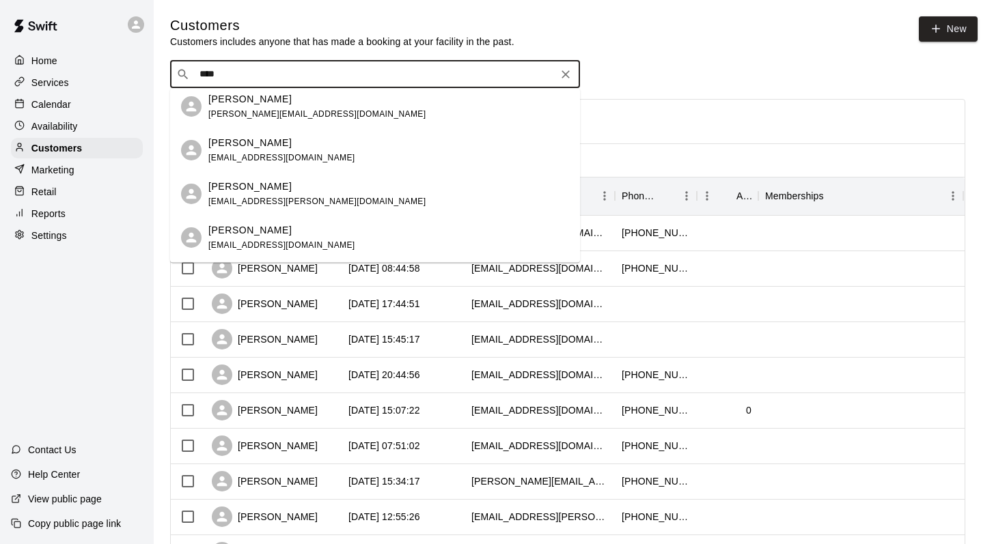
click at [232, 143] on p "[PERSON_NAME]" at bounding box center [249, 143] width 83 height 14
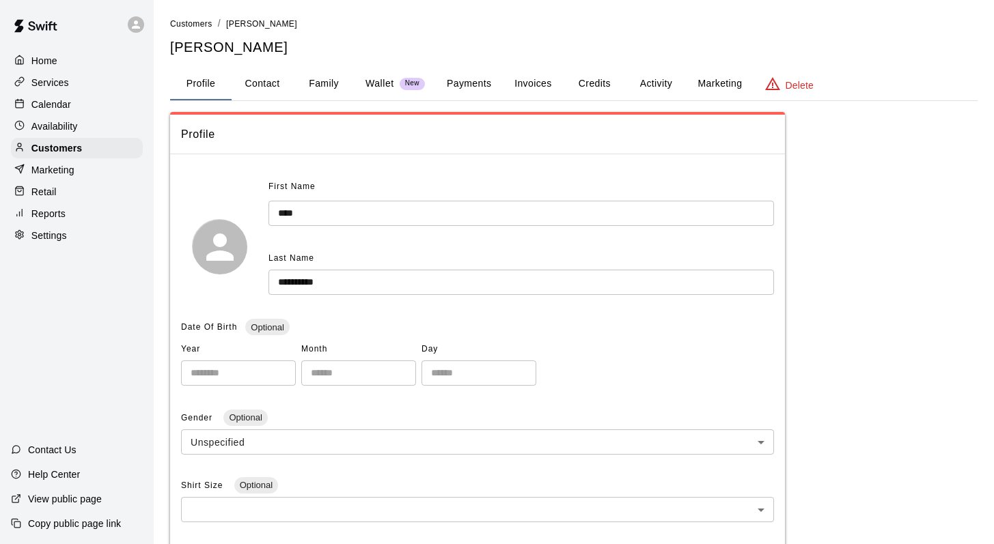
click at [467, 83] on button "Activity" at bounding box center [655, 84] width 61 height 33
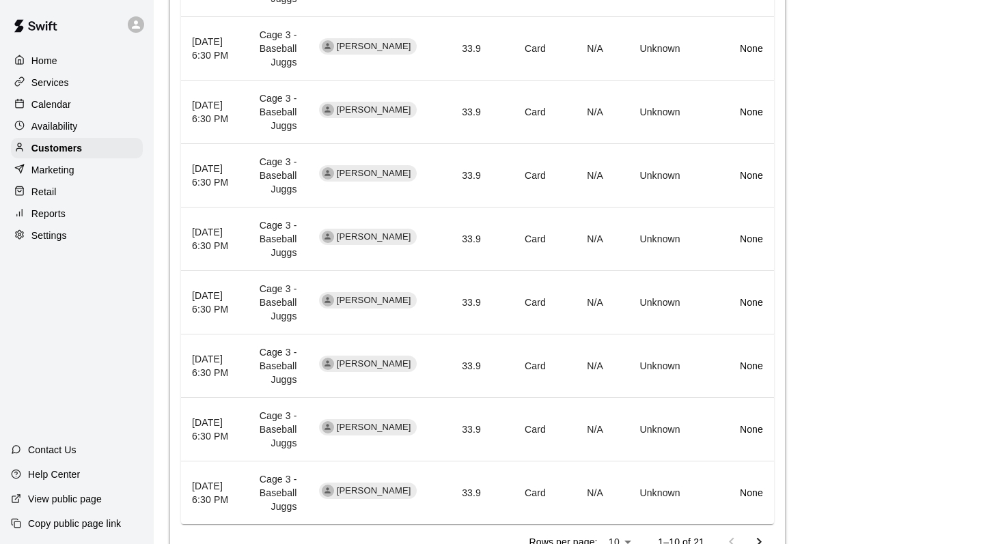
scroll to position [565, 0]
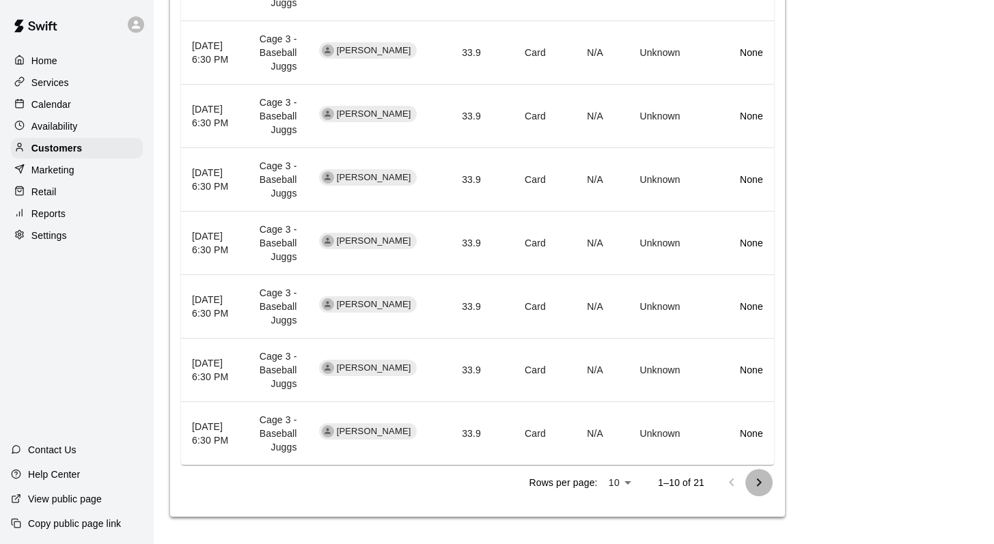
click at [467, 473] on icon "Go to next page" at bounding box center [758, 483] width 16 height 16
click at [44, 106] on p "Calendar" at bounding box center [51, 105] width 40 height 14
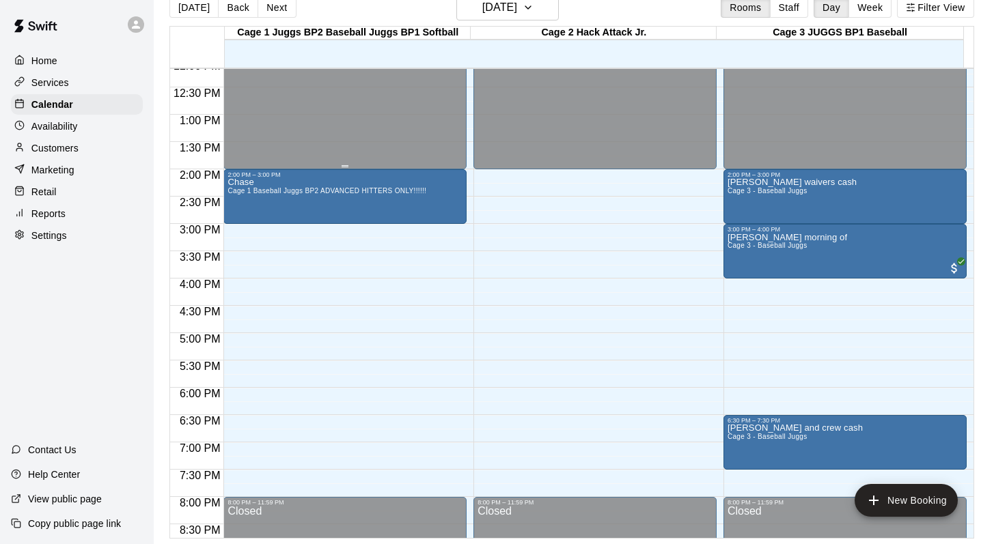
scroll to position [717, 0]
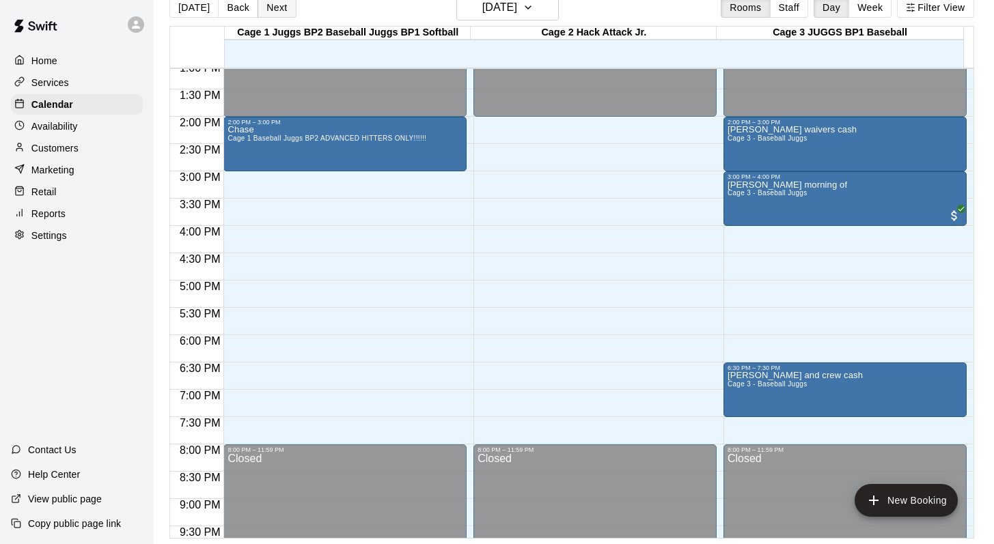
click at [268, 6] on button "Next" at bounding box center [276, 7] width 38 height 20
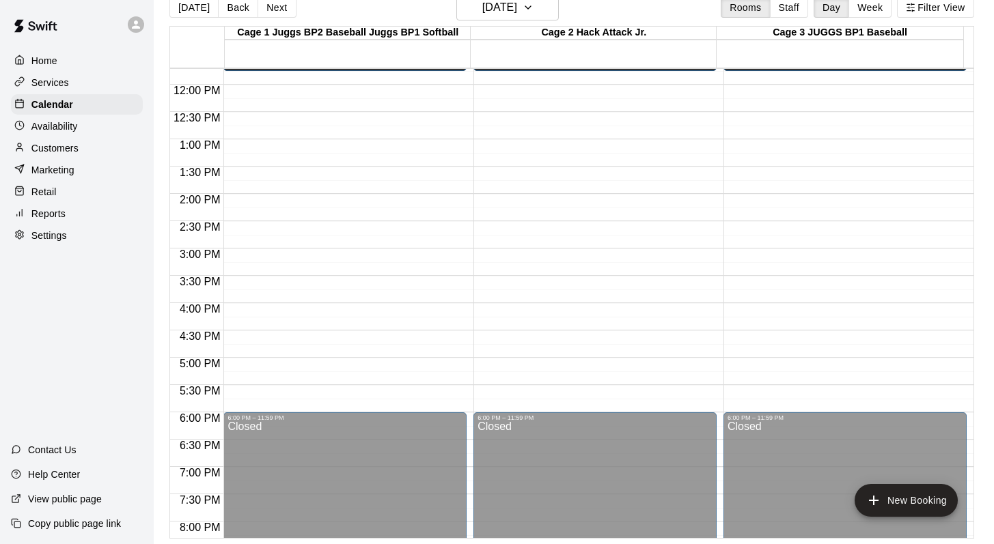
scroll to position [533, 0]
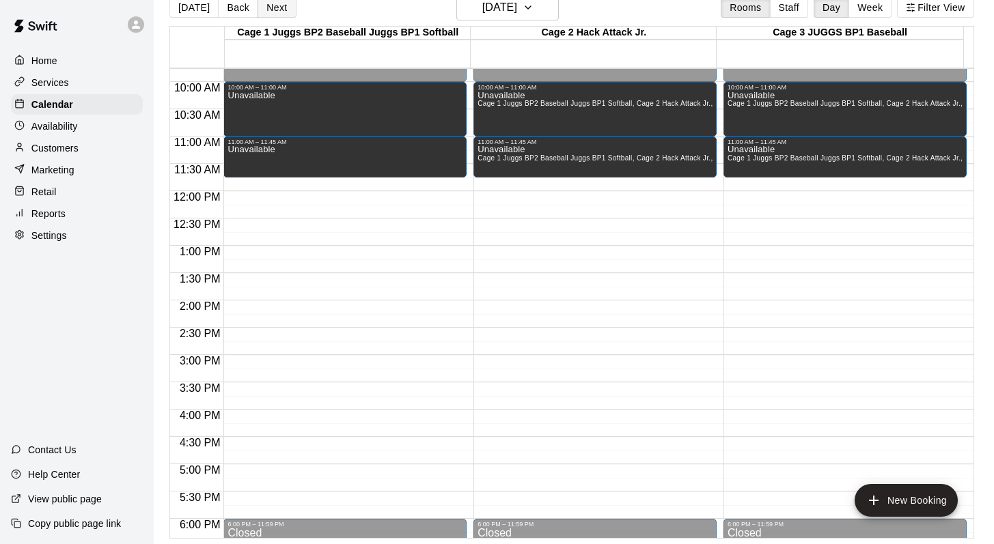
click at [273, 10] on button "Next" at bounding box center [276, 7] width 38 height 20
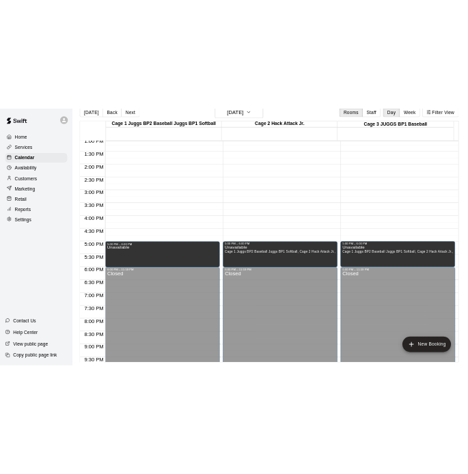
scroll to position [722, 0]
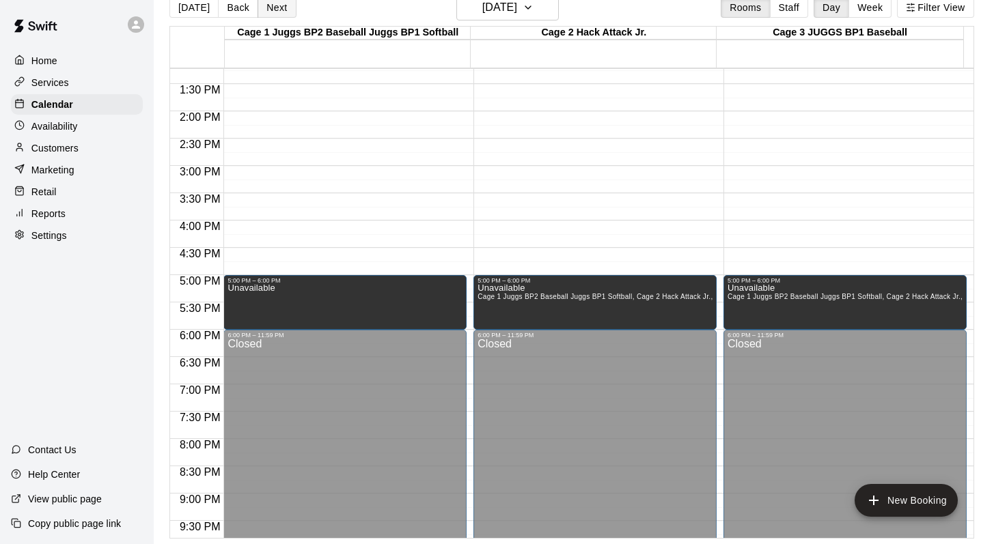
click at [267, 10] on button "Next" at bounding box center [276, 7] width 38 height 20
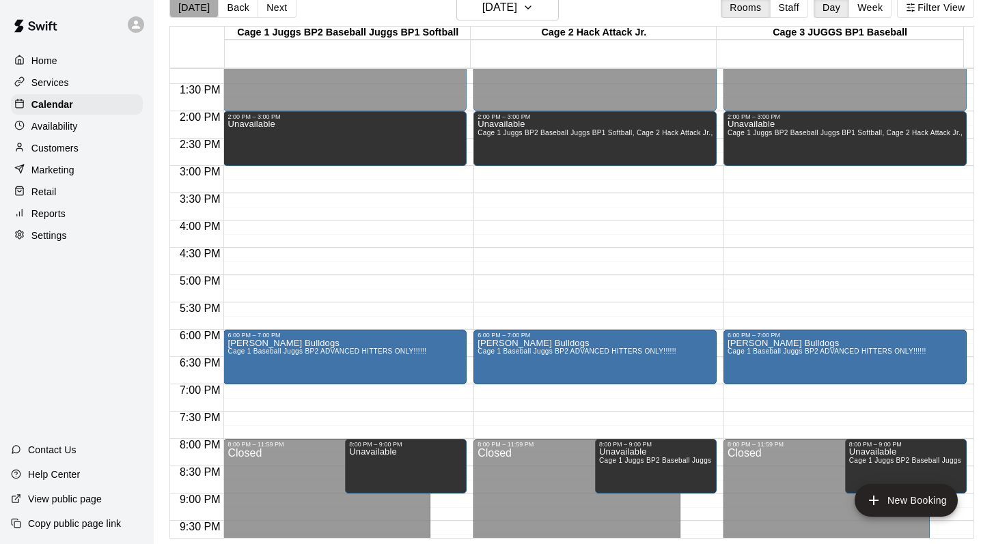
click at [193, 1] on button "[DATE]" at bounding box center [193, 7] width 49 height 20
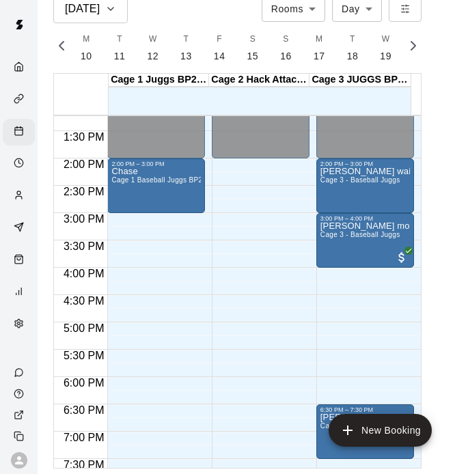
scroll to position [0, 5717]
